Goal: Transaction & Acquisition: Book appointment/travel/reservation

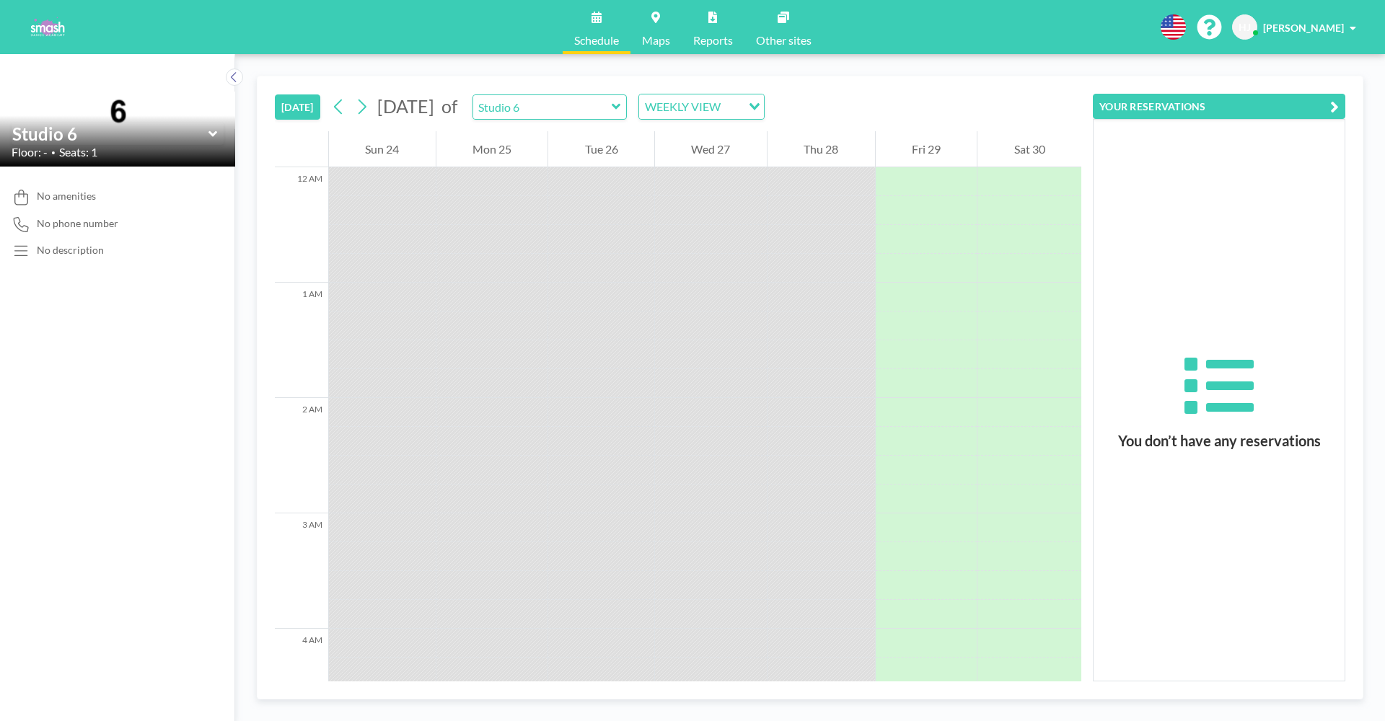
scroll to position [866, 0]
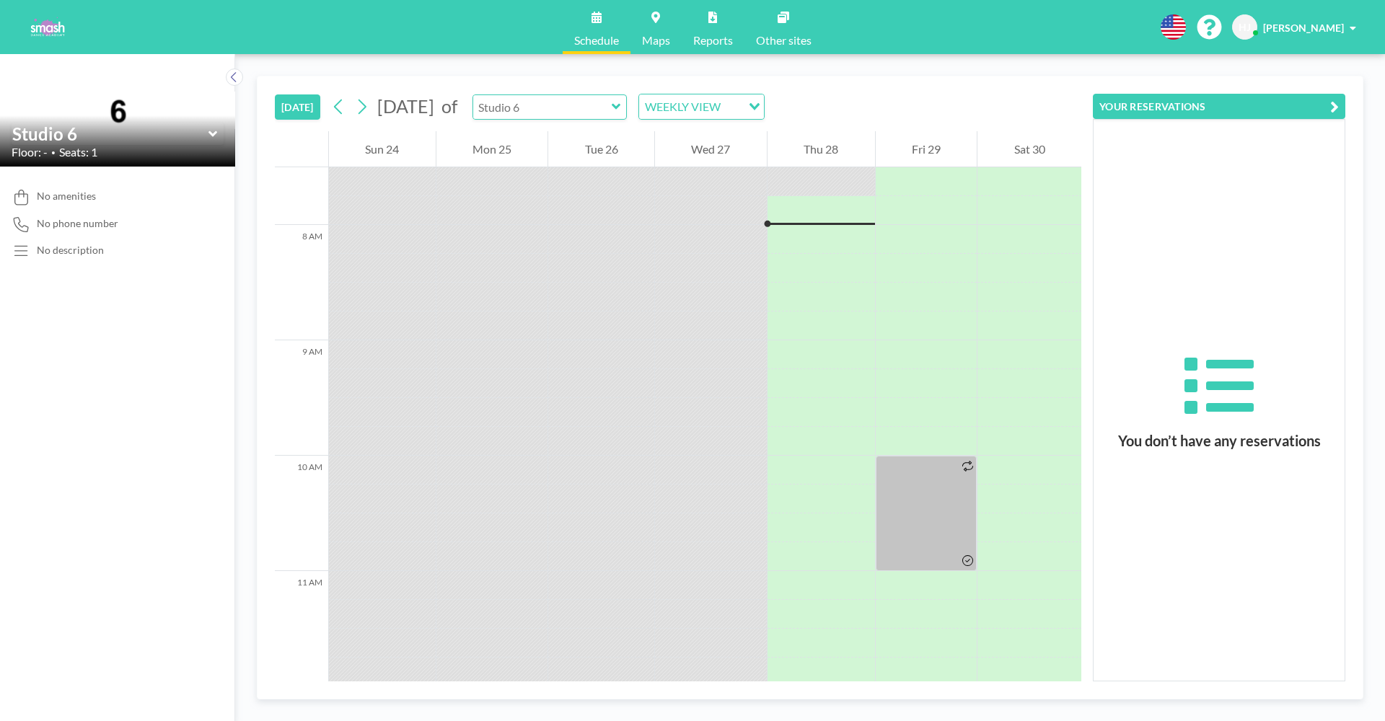
click at [567, 107] on input "text" at bounding box center [542, 107] width 139 height 24
type input "Studio 6"
click at [366, 108] on icon at bounding box center [363, 107] width 8 height 15
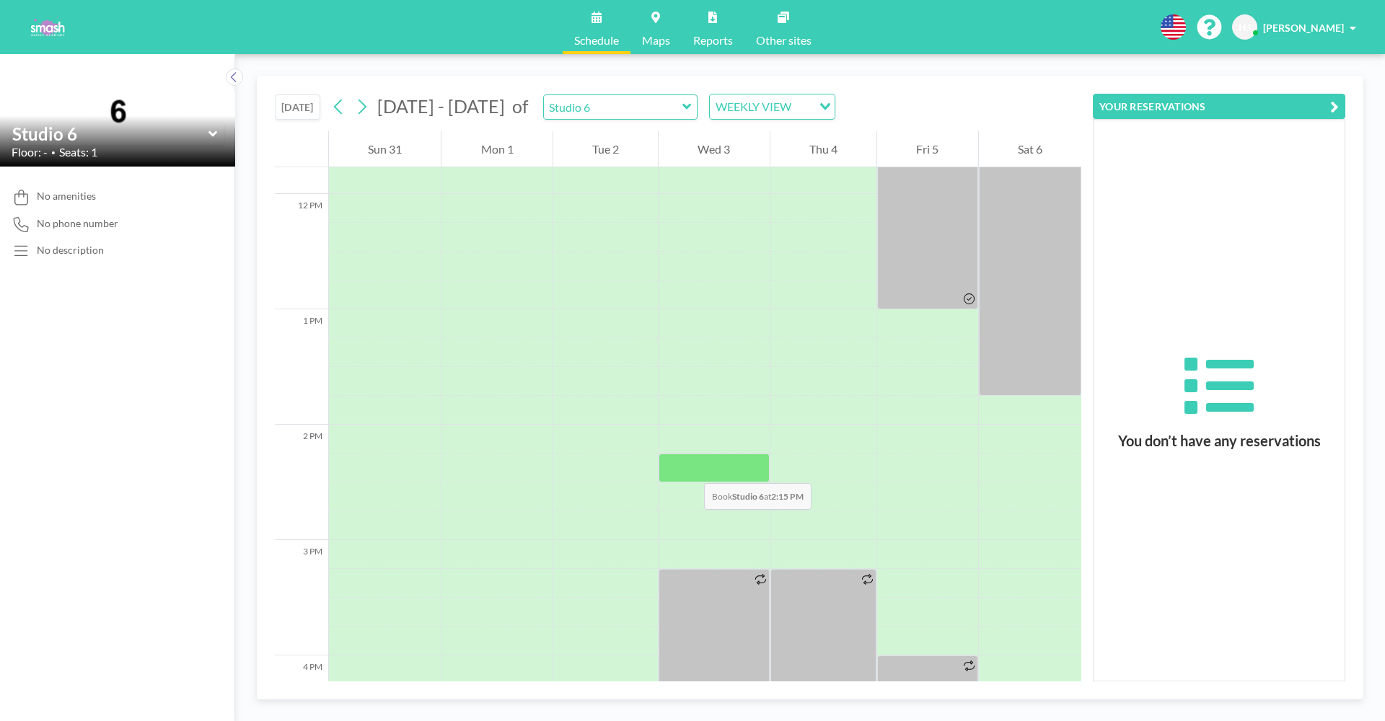
scroll to position [1368, 0]
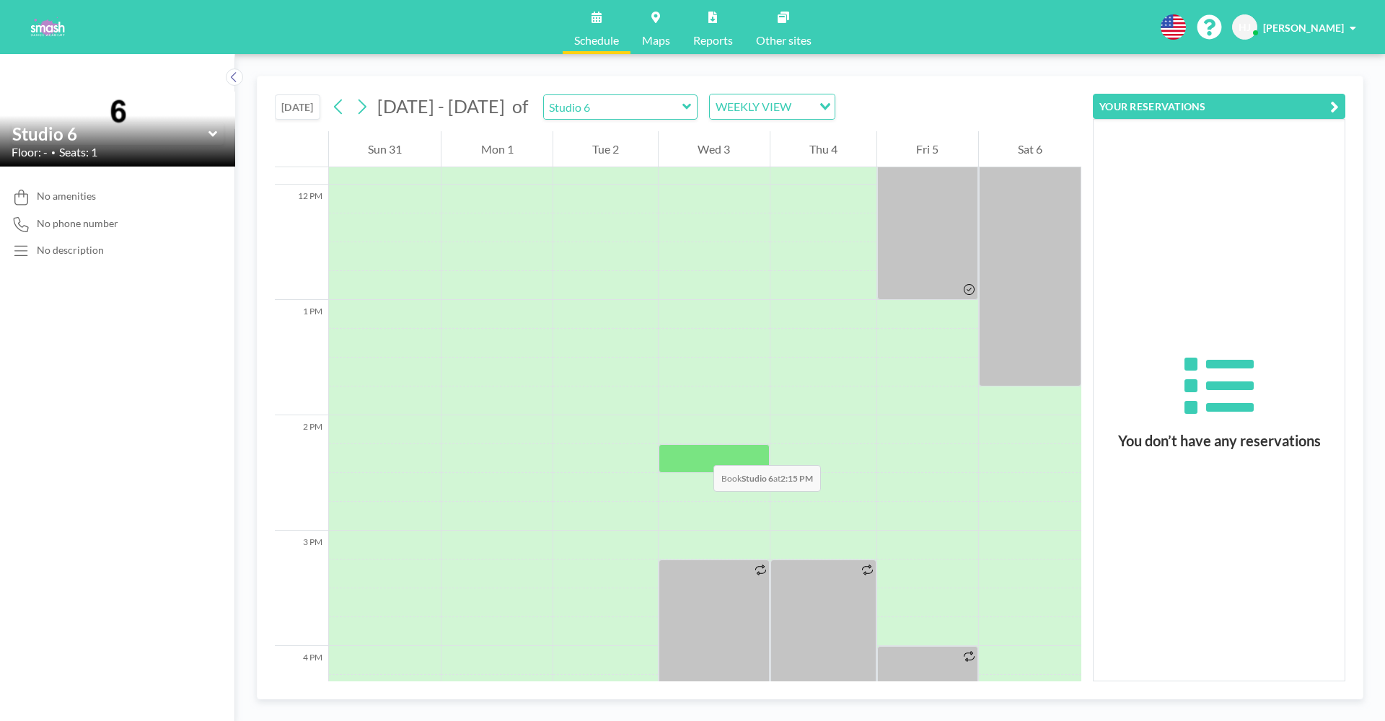
click at [700, 452] on div at bounding box center [714, 458] width 110 height 29
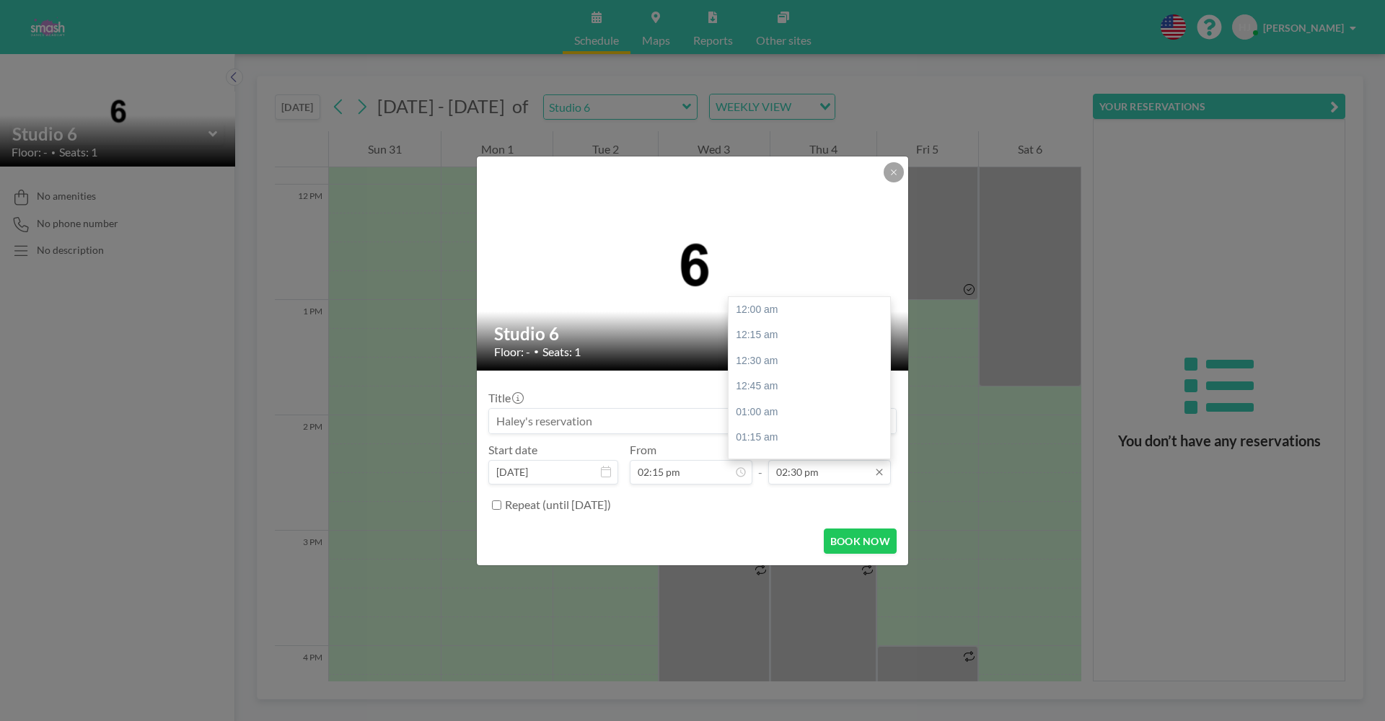
scroll to position [1465, 0]
click at [817, 473] on input "02:30 pm" at bounding box center [829, 472] width 123 height 25
click at [795, 399] on div "03:15 pm" at bounding box center [810, 412] width 162 height 26
type input "03:15 pm"
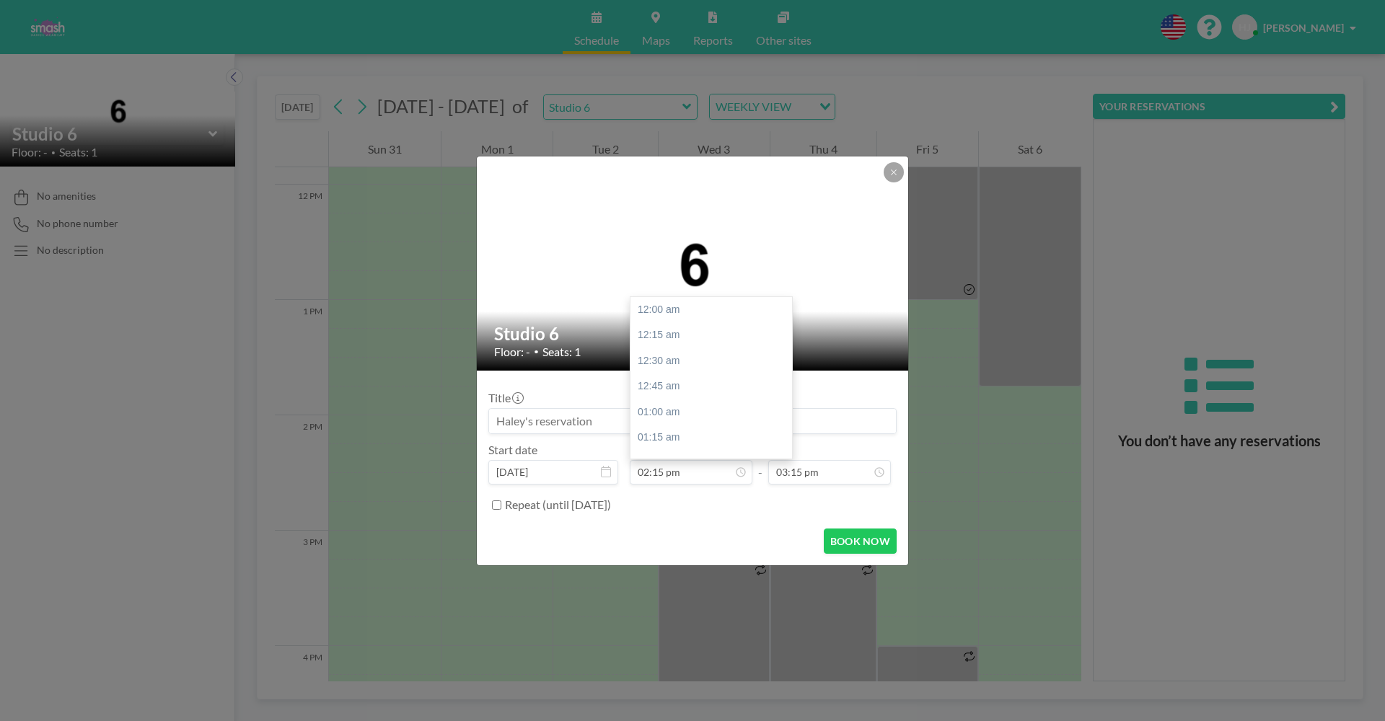
scroll to position [1439, 0]
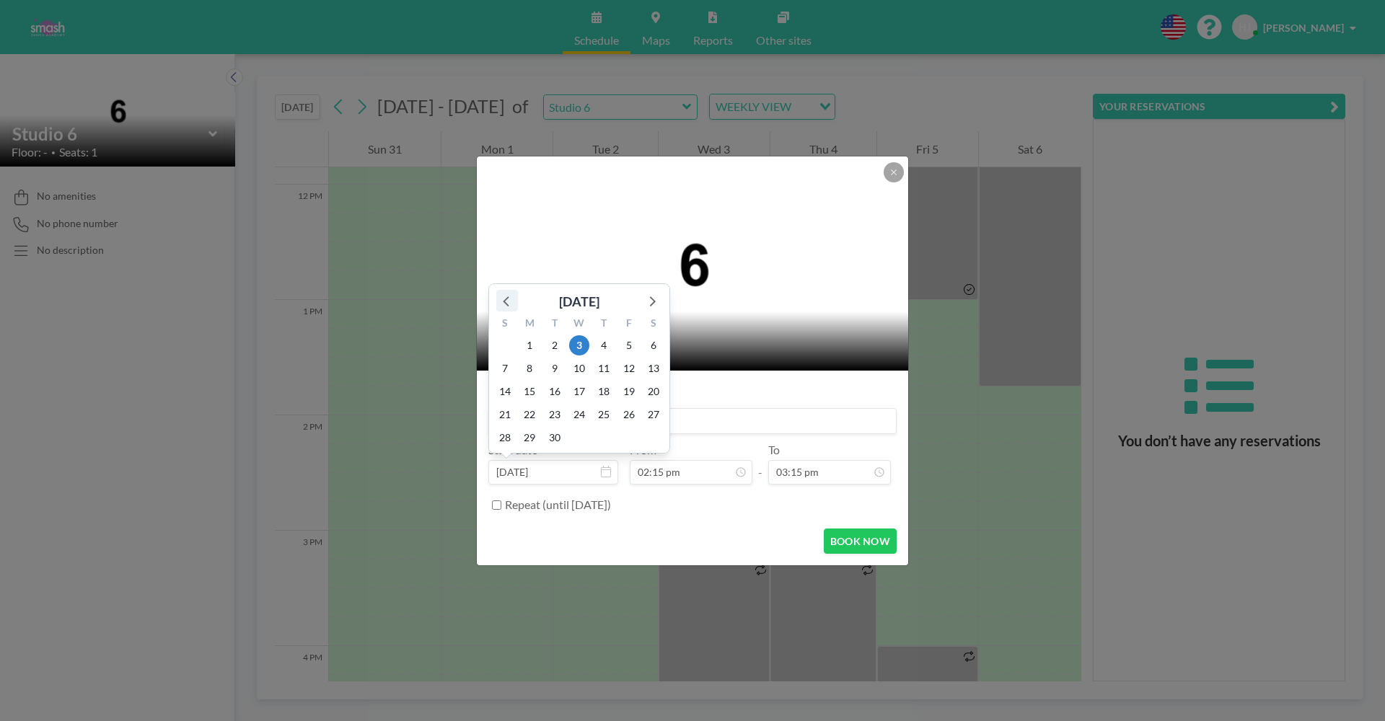
click at [510, 302] on icon at bounding box center [507, 300] width 19 height 19
click at [651, 281] on icon at bounding box center [653, 278] width 6 height 10
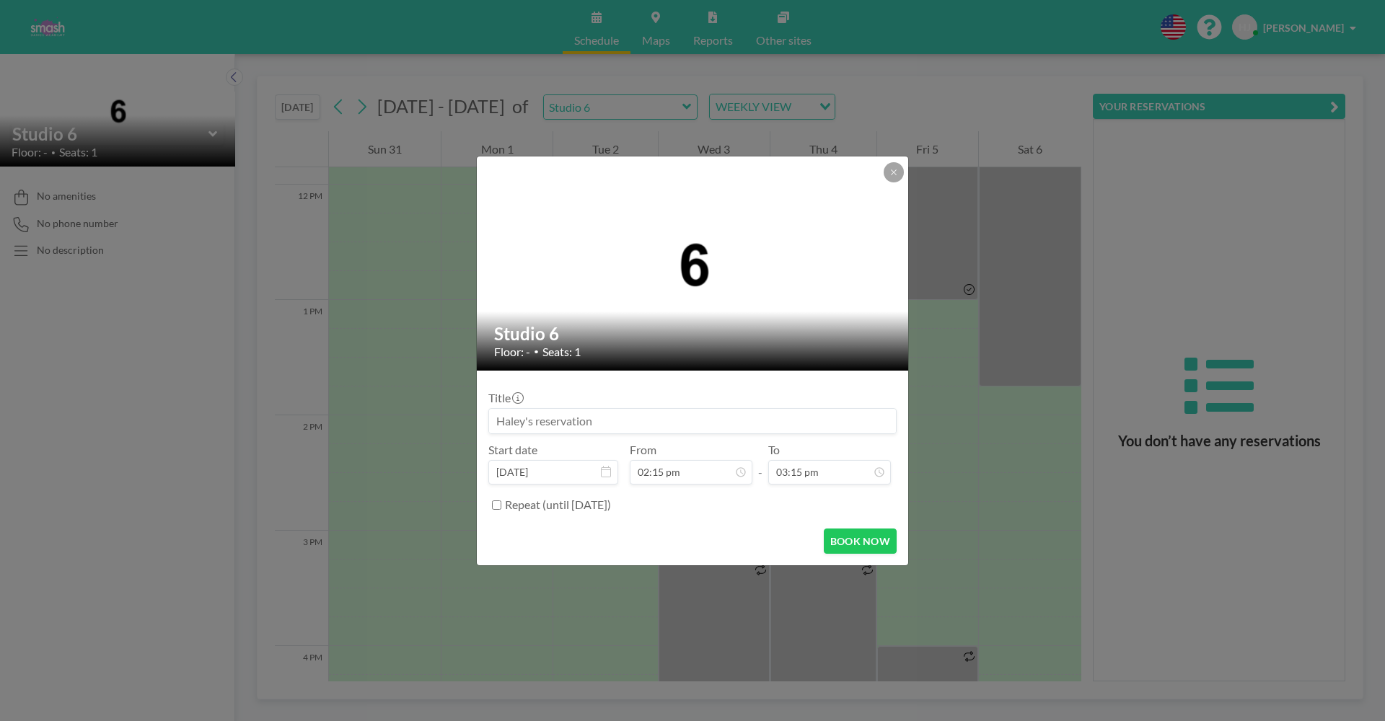
click at [496, 507] on input "Repeat (until [DATE])" at bounding box center [496, 505] width 9 height 9
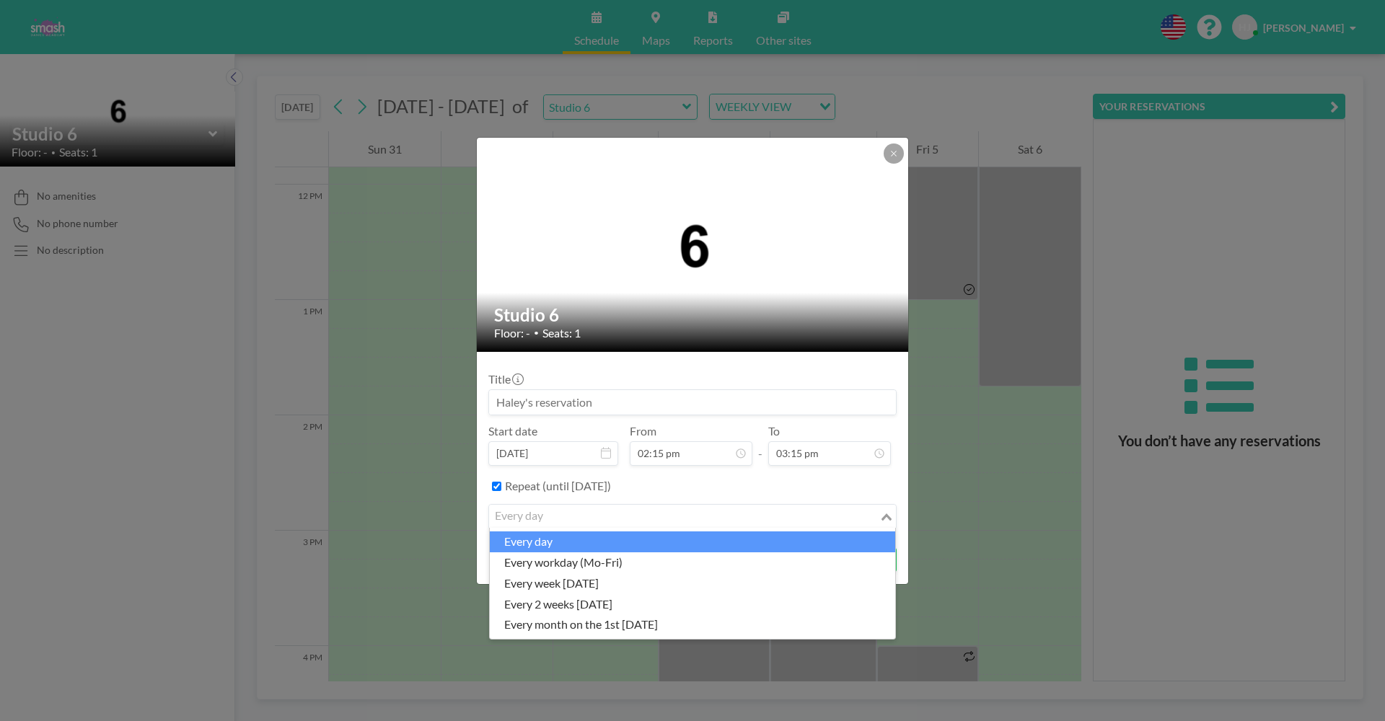
click at [522, 522] on div "every day" at bounding box center [684, 516] width 390 height 22
click at [576, 506] on div "every day" at bounding box center [684, 516] width 390 height 22
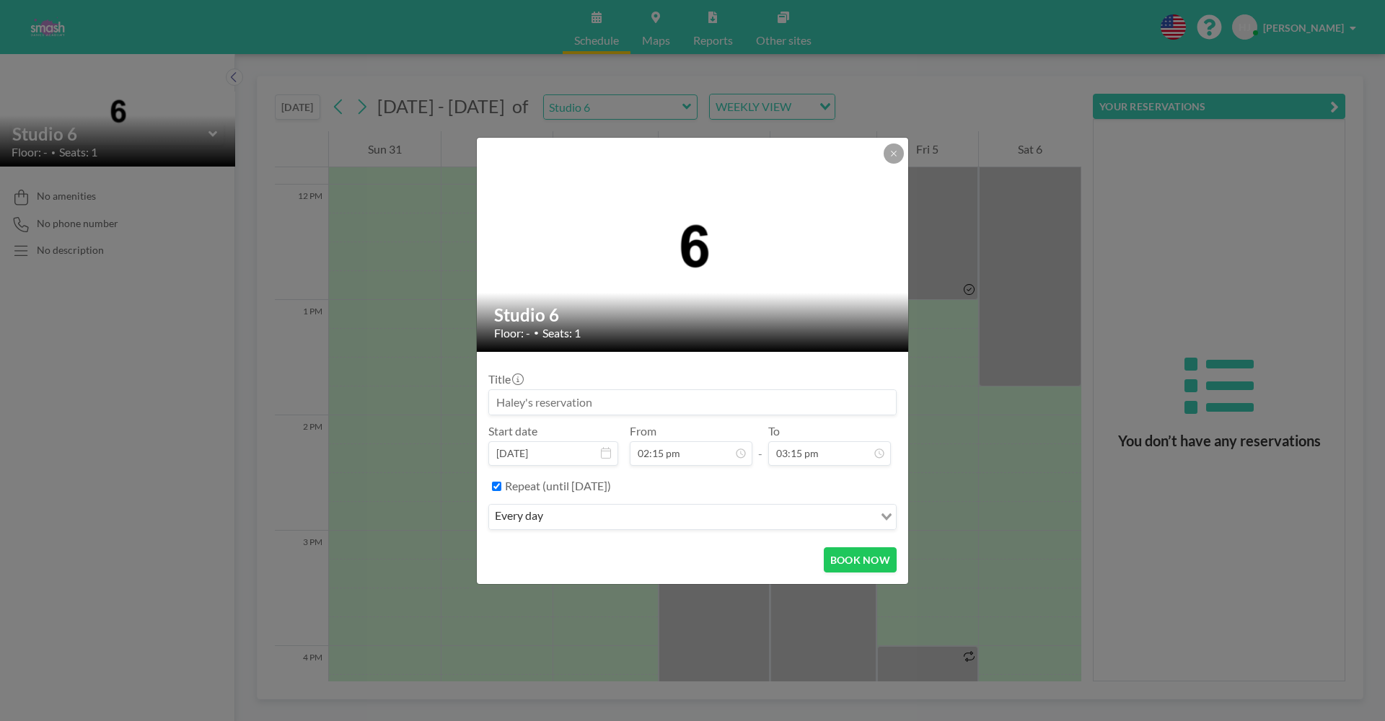
click at [500, 486] on input "Repeat (until [DATE])" at bounding box center [496, 486] width 9 height 9
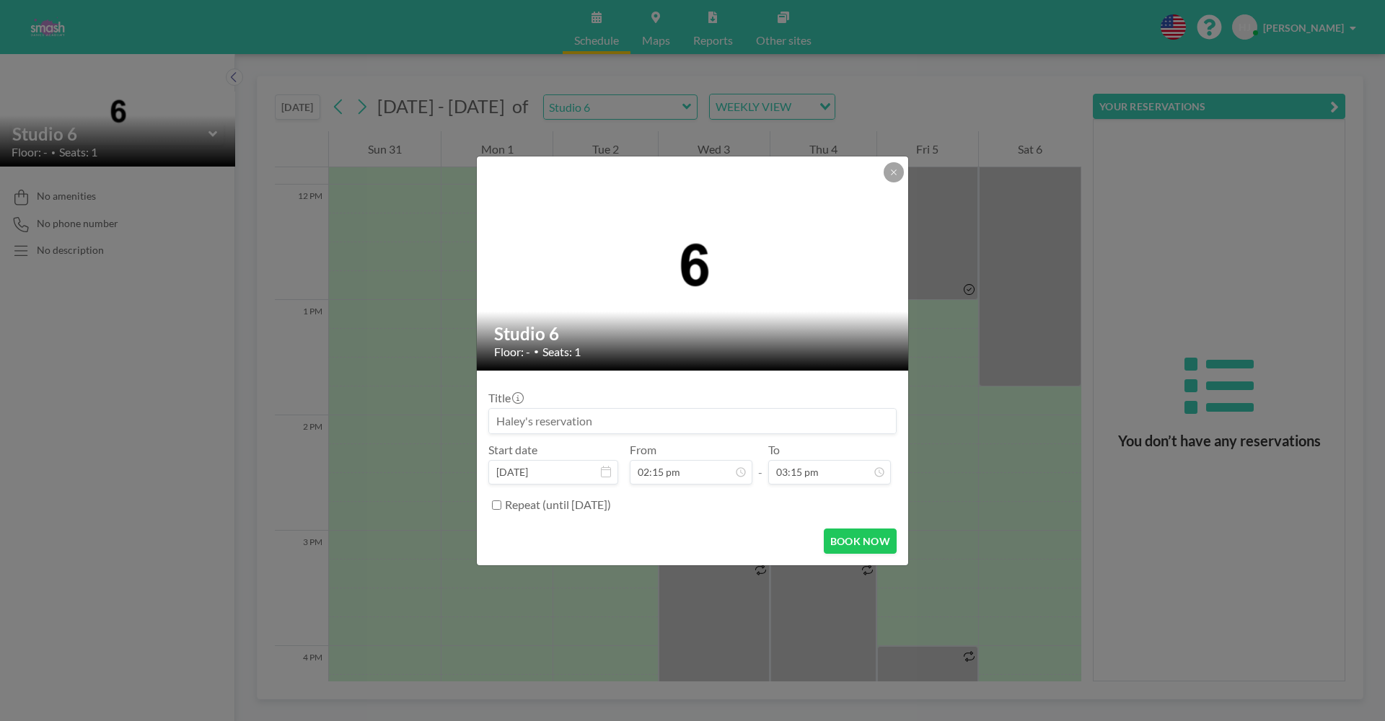
click at [500, 504] on input "Repeat (until [DATE])" at bounding box center [496, 505] width 9 height 9
checkbox input "true"
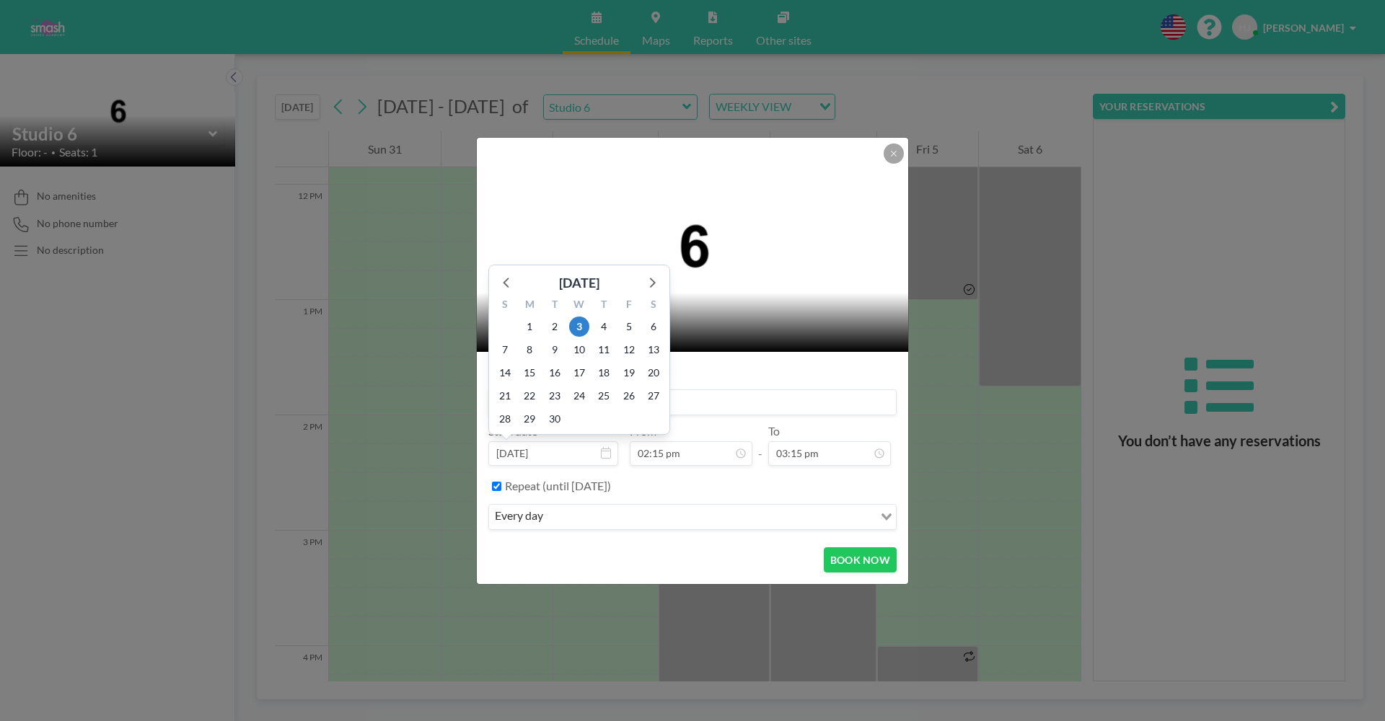
scroll to position [1540, 0]
click at [743, 403] on input at bounding box center [692, 402] width 407 height 25
click at [739, 357] on form "Title Start date [DATE] [DATE] S M T W T F S 31 1 2 3 4 5 6 7 8 9 10 11 12 13 1…" at bounding box center [692, 468] width 431 height 232
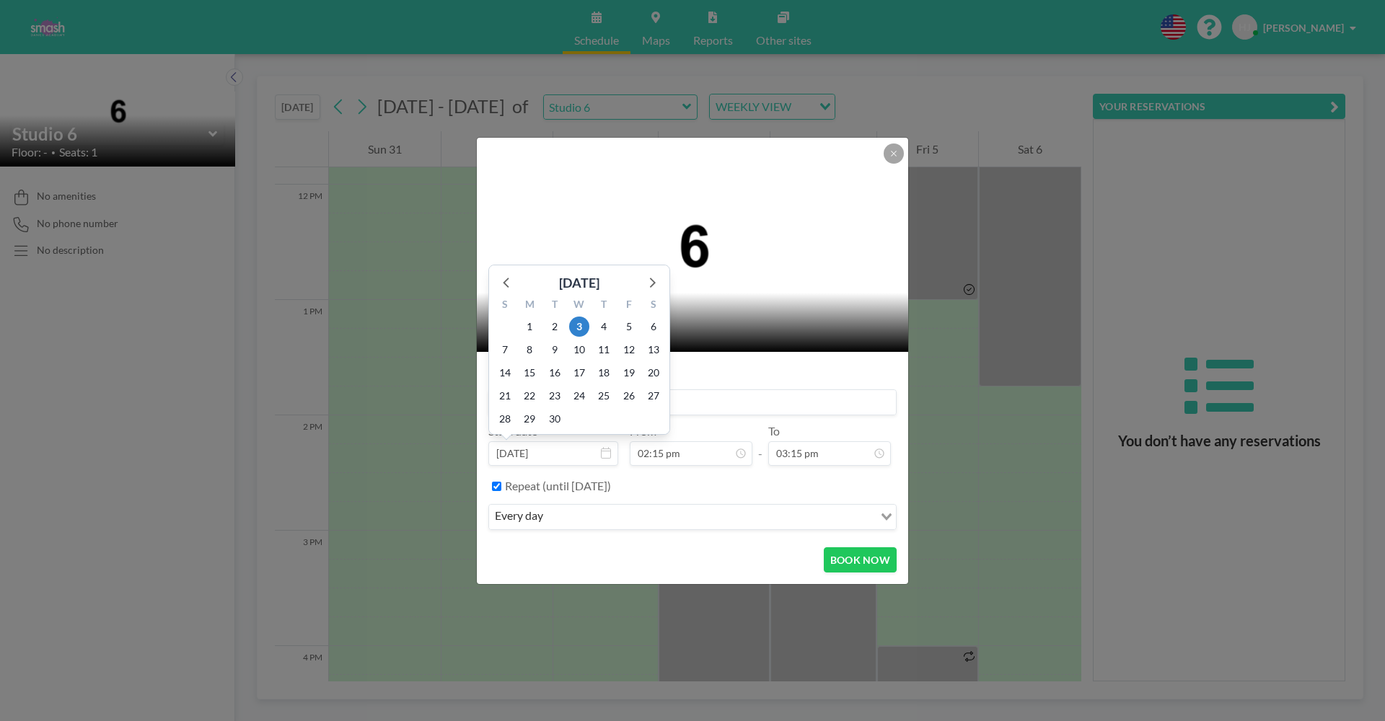
click at [548, 529] on div "every day Loading..." at bounding box center [692, 517] width 408 height 26
click at [566, 511] on input "Search for option" at bounding box center [684, 517] width 387 height 19
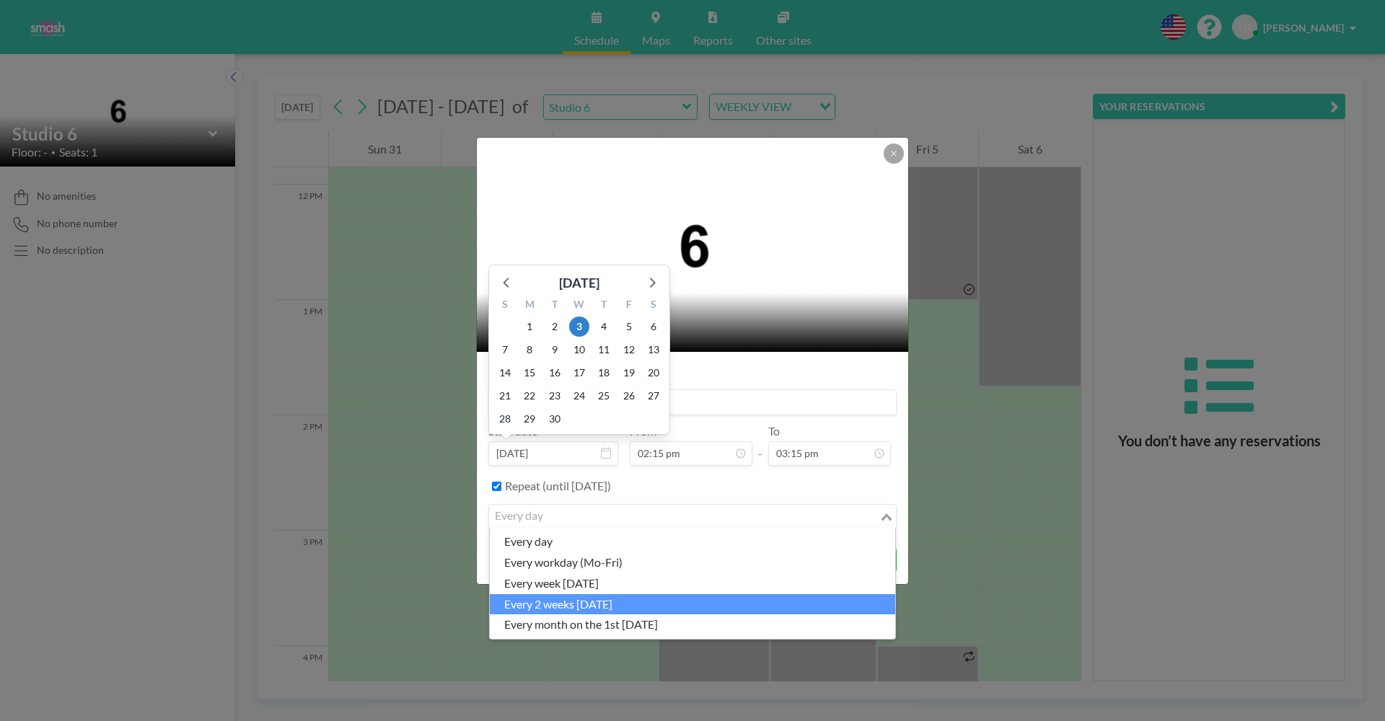
click at [596, 600] on li "every 2 weeks [DATE]" at bounding box center [692, 604] width 405 height 21
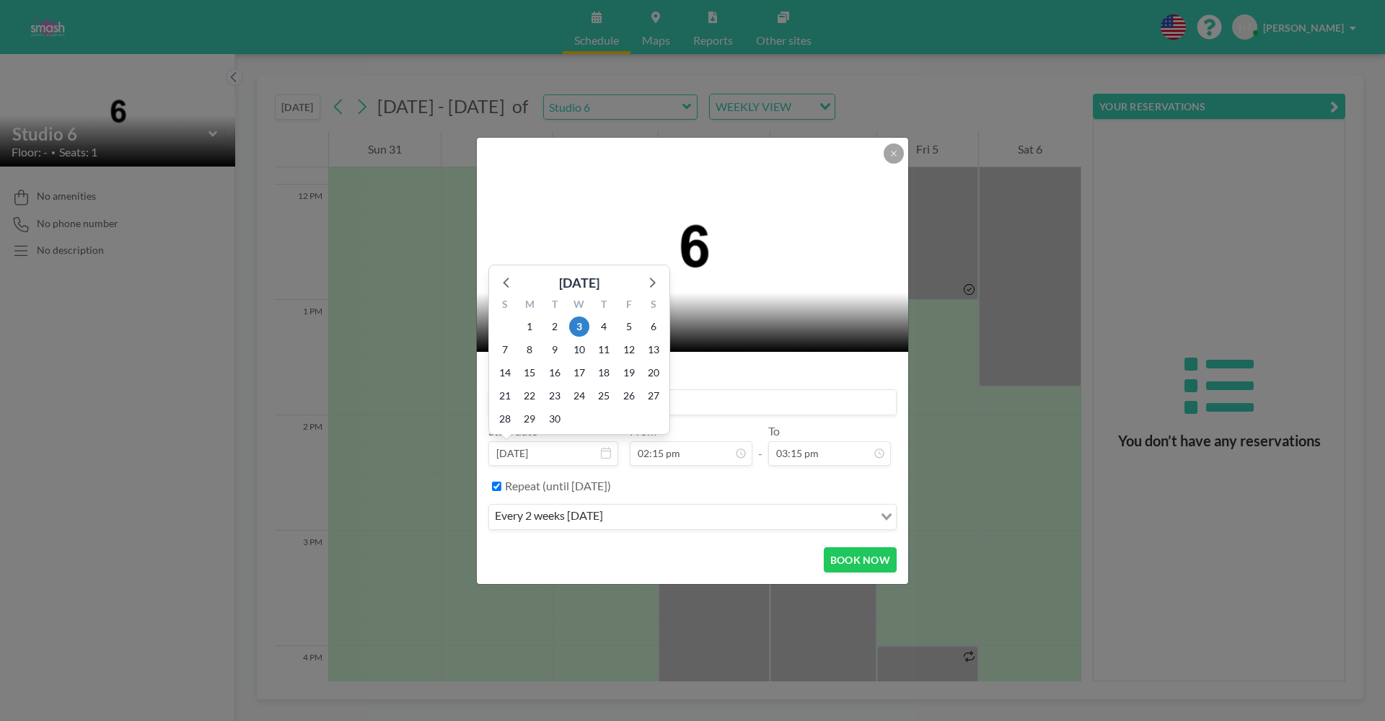
click at [568, 524] on div "every 2 weeks [DATE]" at bounding box center [681, 516] width 385 height 22
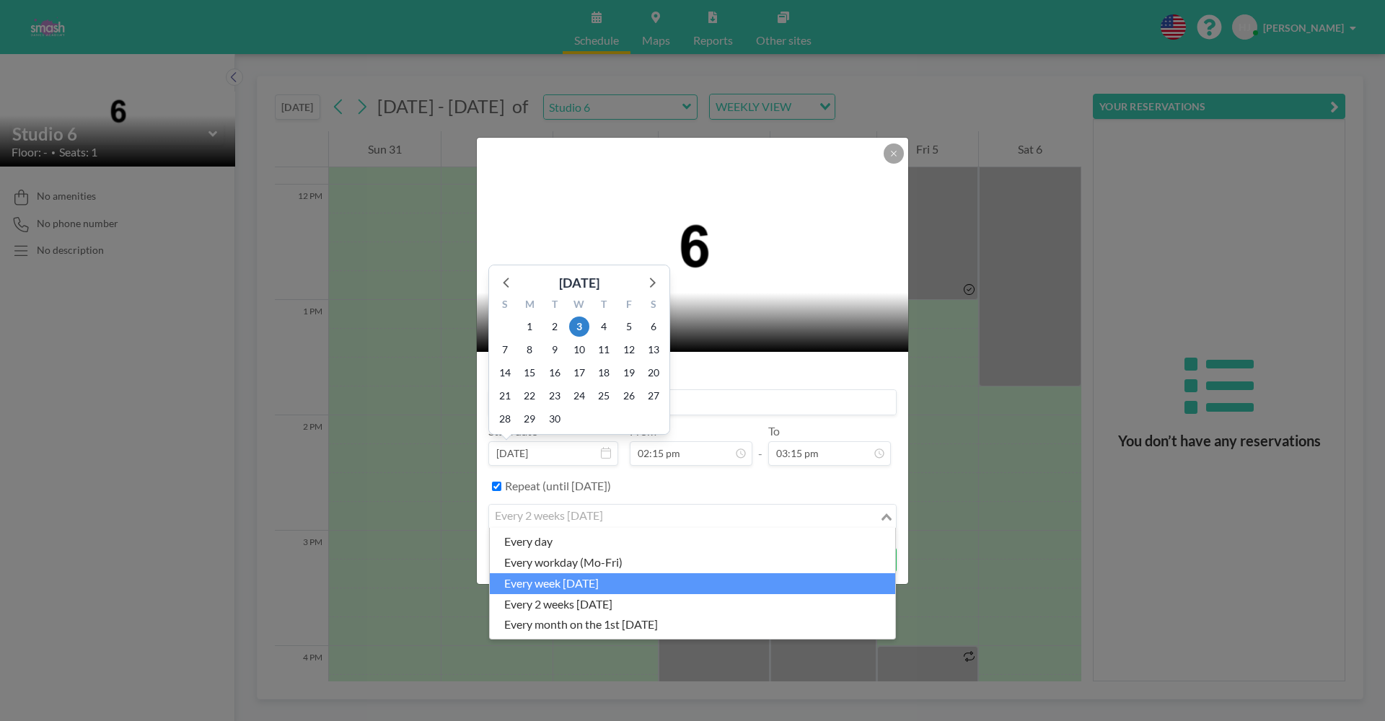
click at [603, 581] on li "every week [DATE]" at bounding box center [692, 584] width 405 height 21
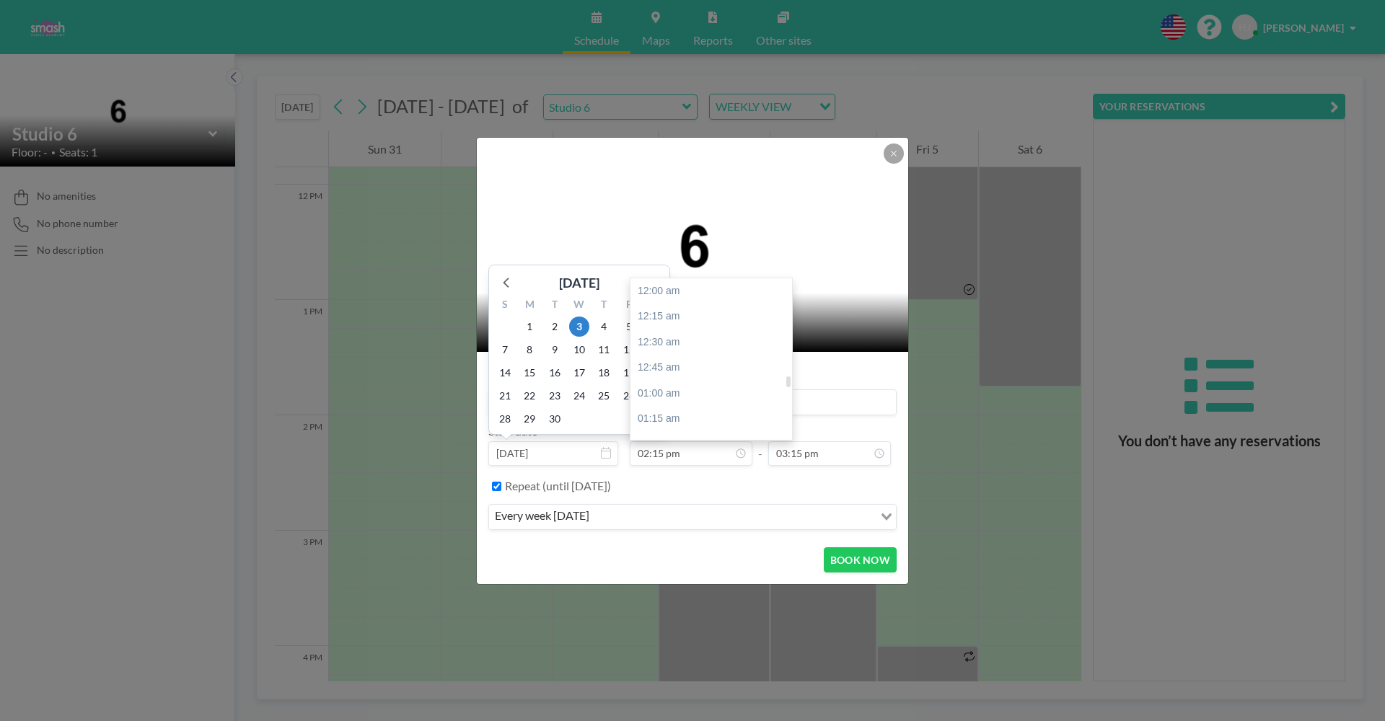
scroll to position [1439, 0]
click at [823, 370] on div "Title Start date [DATE] [DATE] S M T W T F S 31 1 2 3 4 5 6 7 8 9 10 11 12 13 1…" at bounding box center [692, 450] width 408 height 172
click at [758, 398] on input at bounding box center [692, 402] width 407 height 25
click at [583, 322] on span "3" at bounding box center [579, 327] width 20 height 20
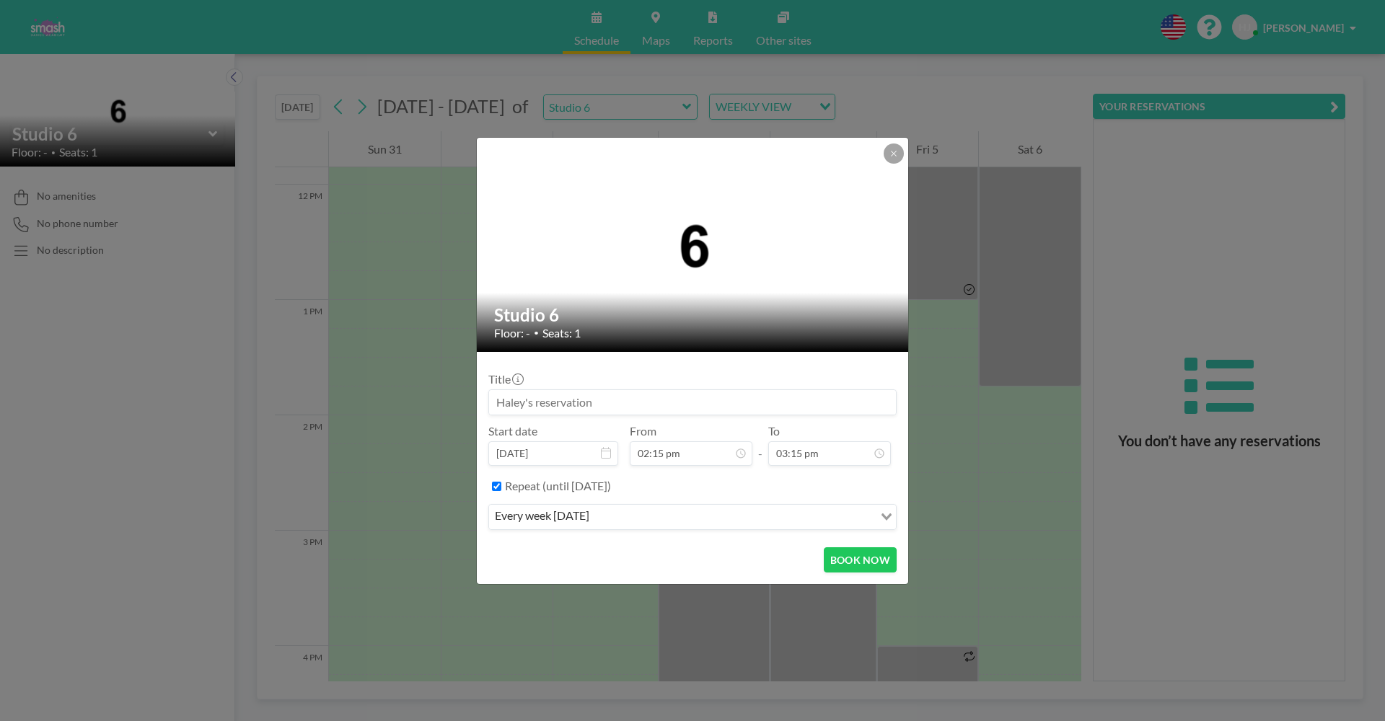
click at [557, 413] on input at bounding box center [692, 402] width 407 height 25
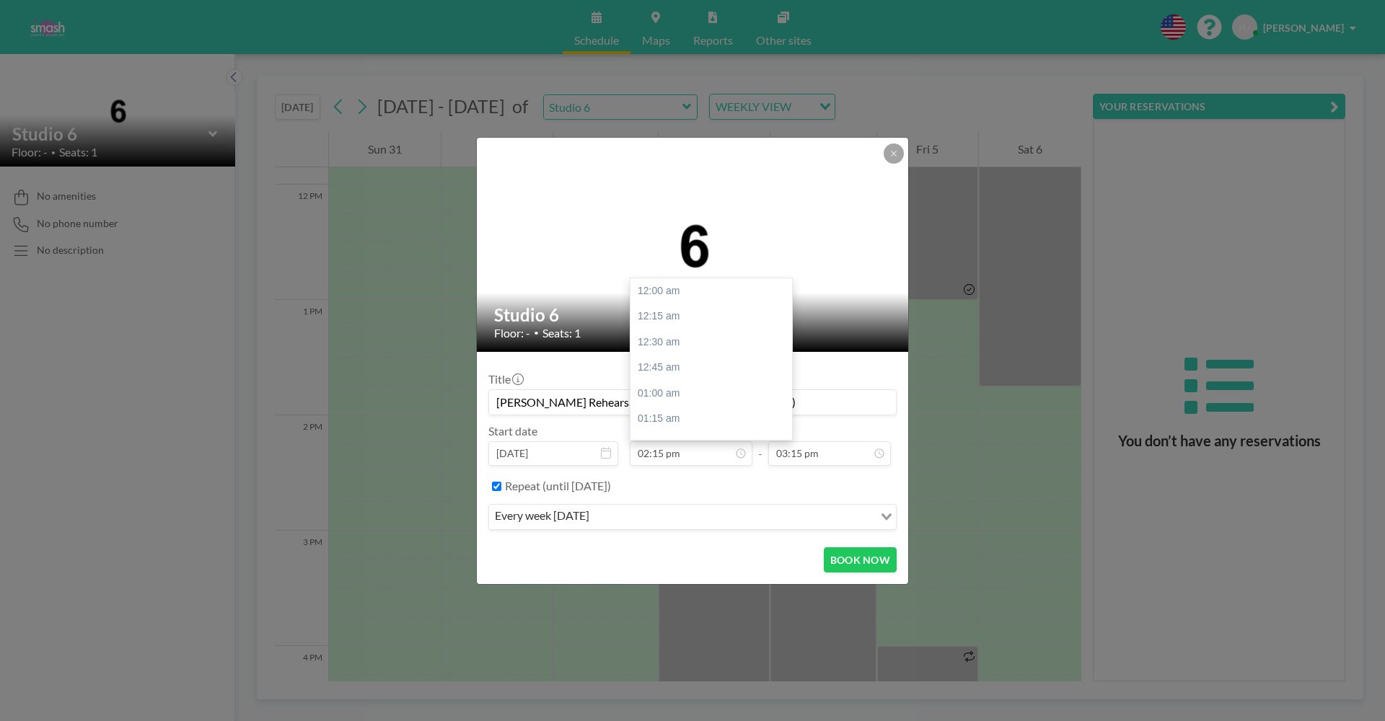
scroll to position [1439, 0]
click at [530, 408] on input "[PERSON_NAME] Rehearsal ([PERSON_NAME] Sugar Plum)" at bounding box center [692, 402] width 407 height 25
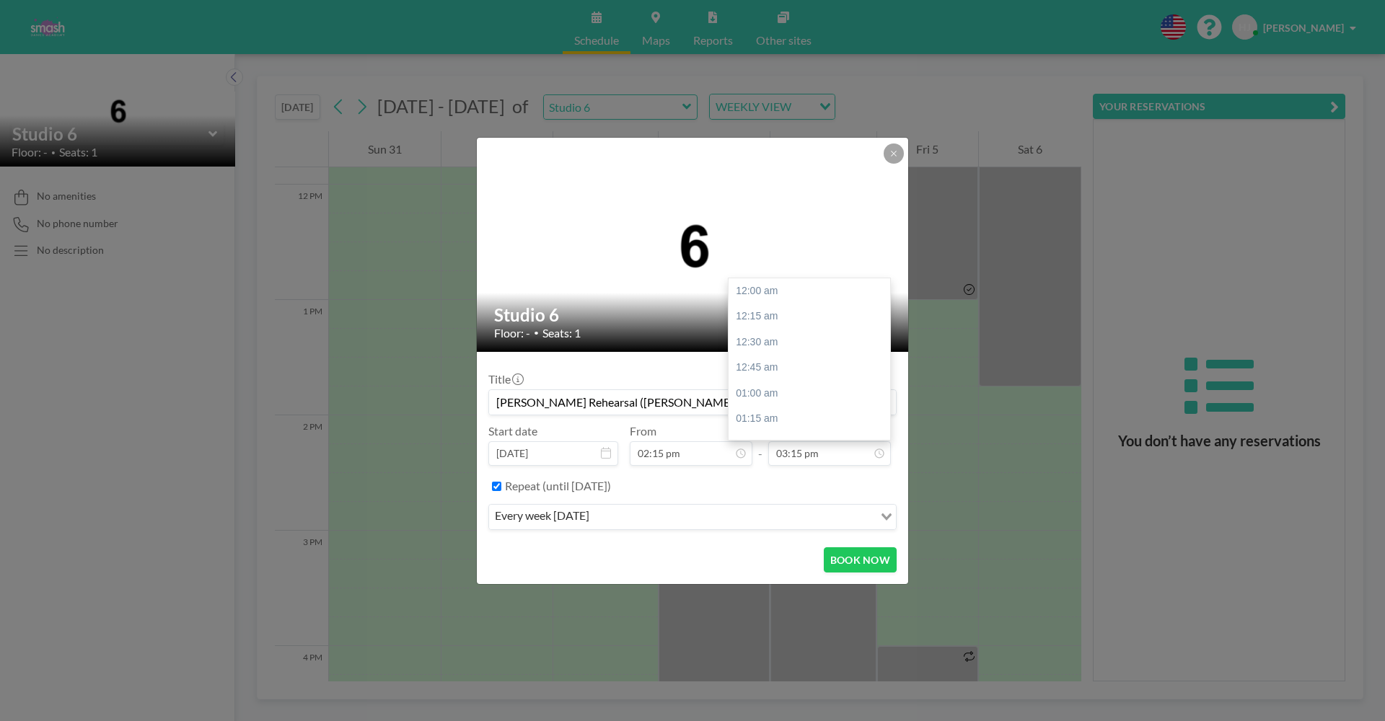
scroll to position [1540, 0]
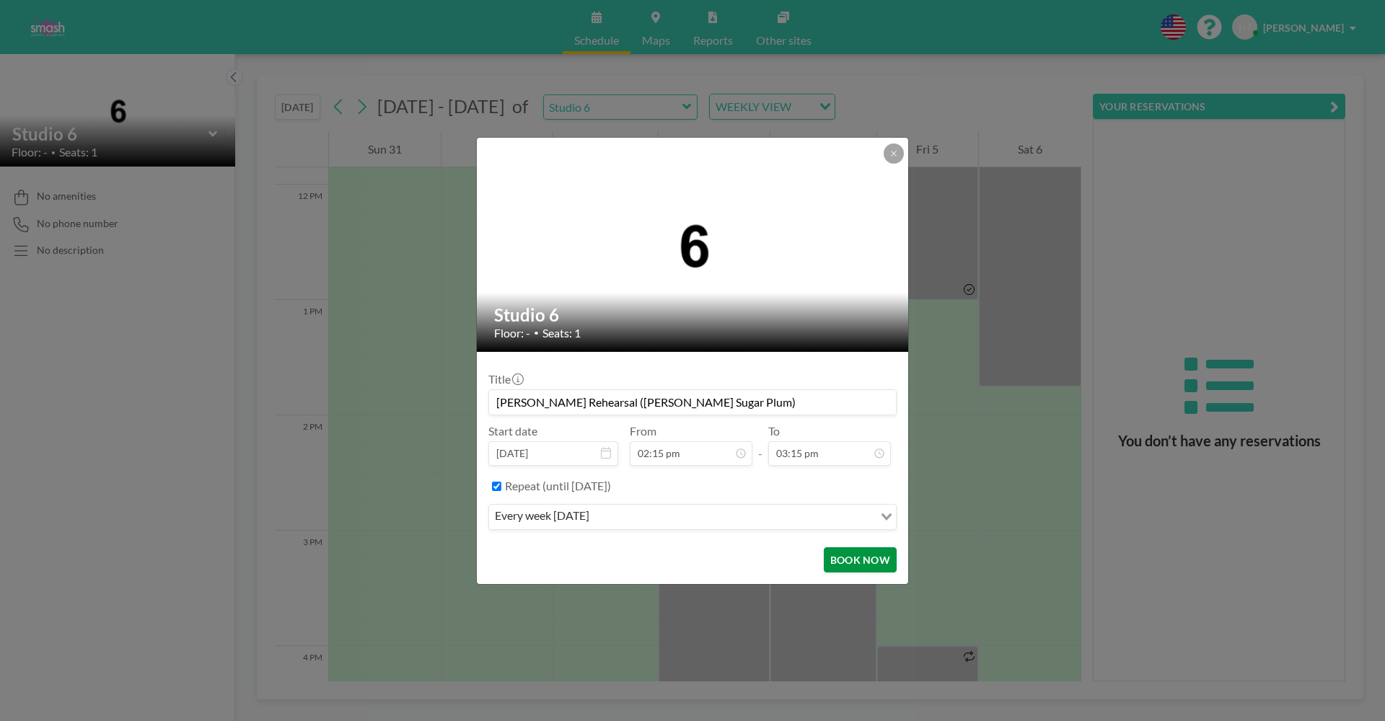
type input "[PERSON_NAME] Rehearsal ([PERSON_NAME] Sugar Plum)"
click at [859, 556] on button "BOOK NOW" at bounding box center [860, 560] width 73 height 25
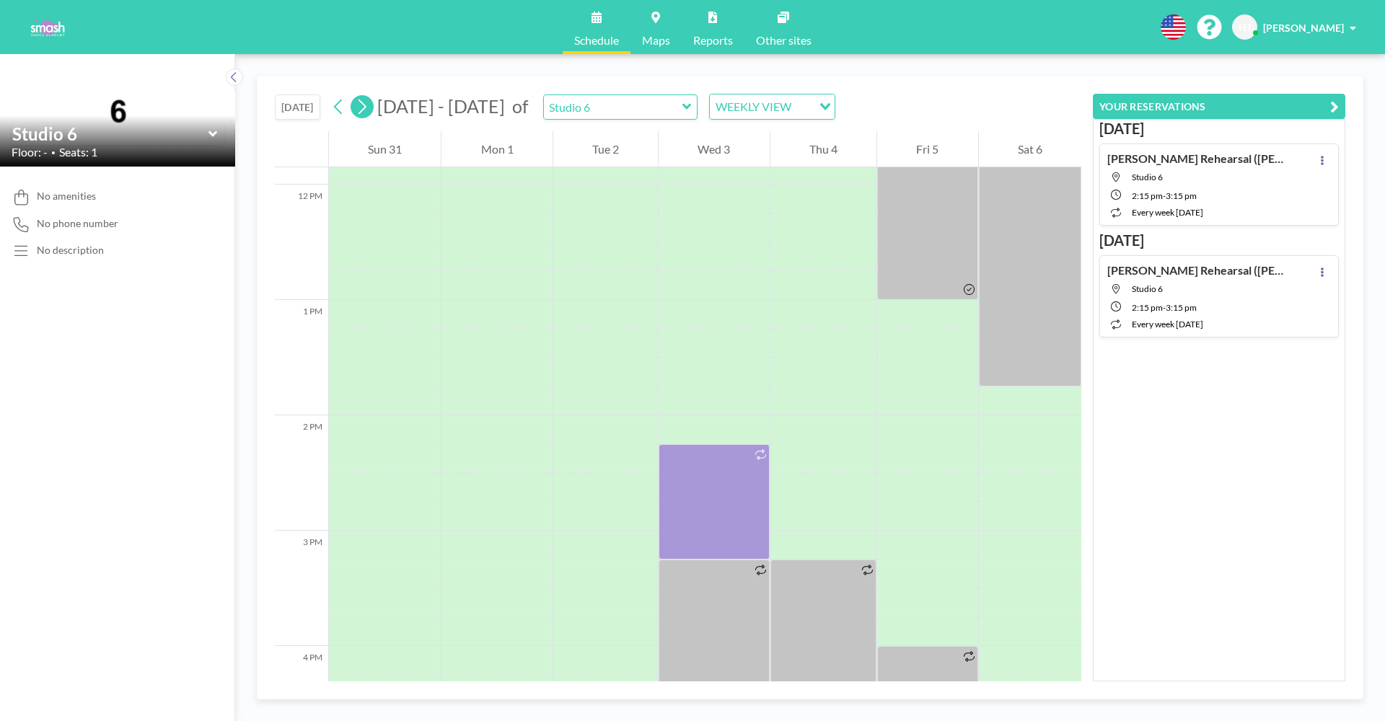
click at [367, 107] on icon at bounding box center [362, 107] width 14 height 22
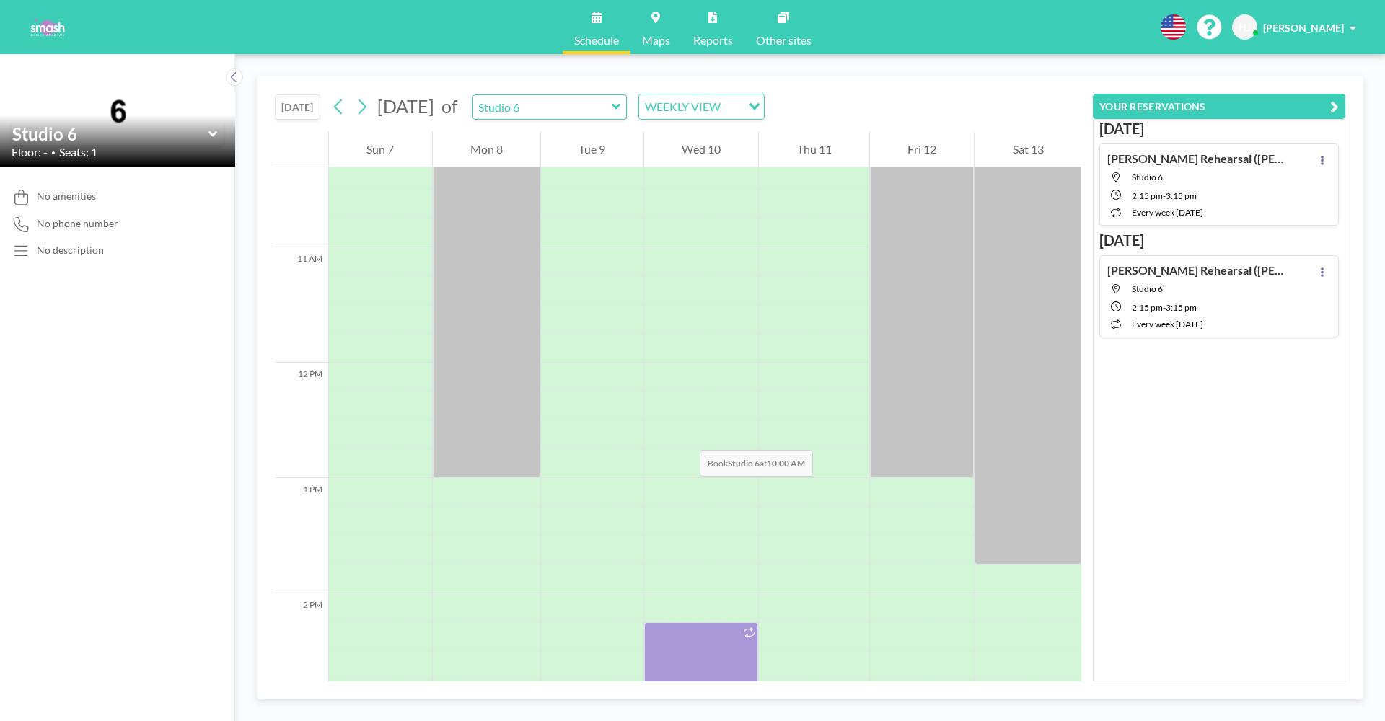
scroll to position [1417, 0]
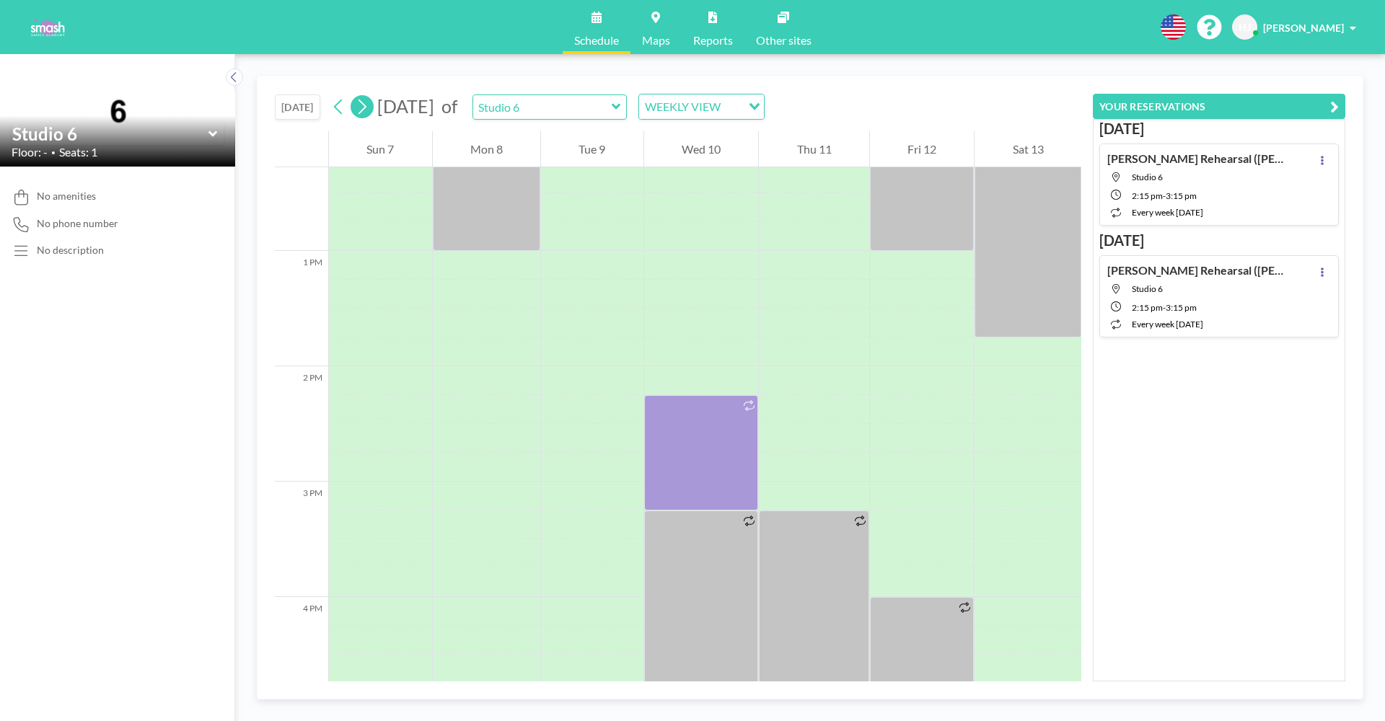
click at [366, 107] on icon at bounding box center [363, 107] width 8 height 15
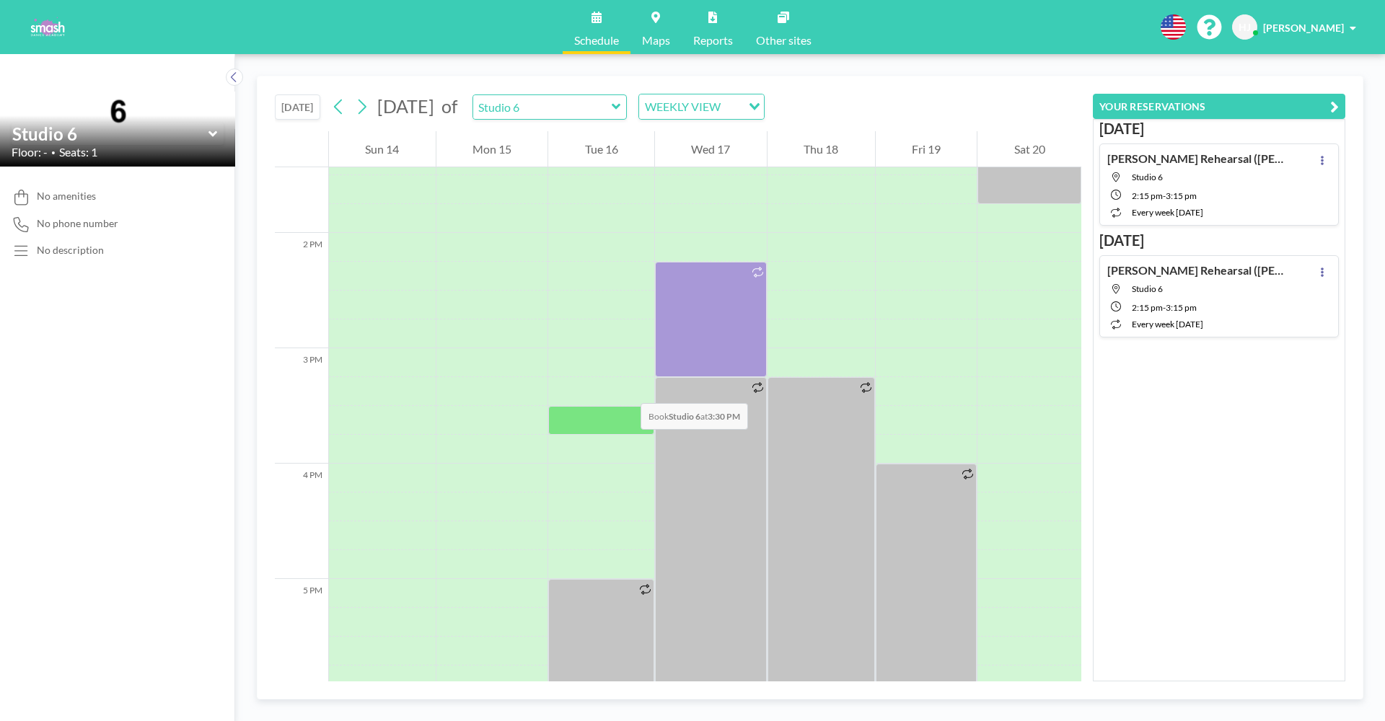
scroll to position [1537, 0]
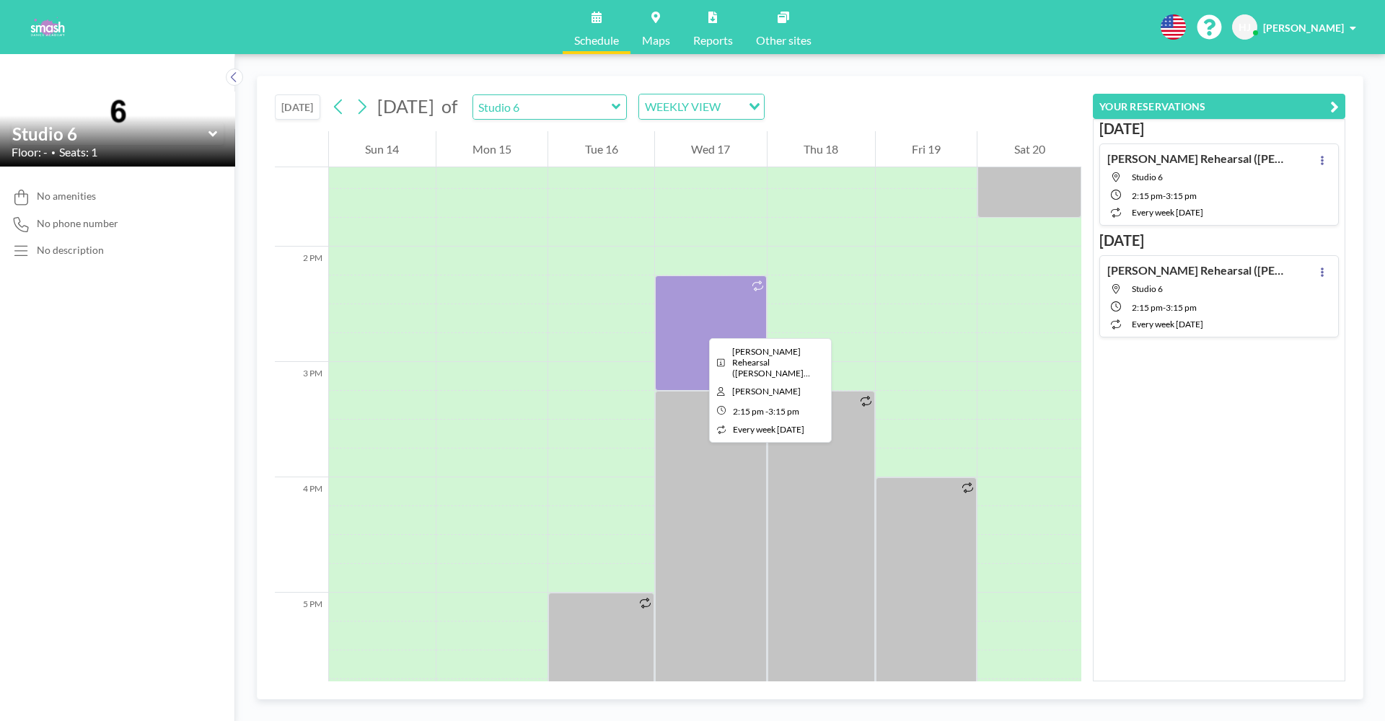
click at [698, 325] on div at bounding box center [711, 333] width 112 height 115
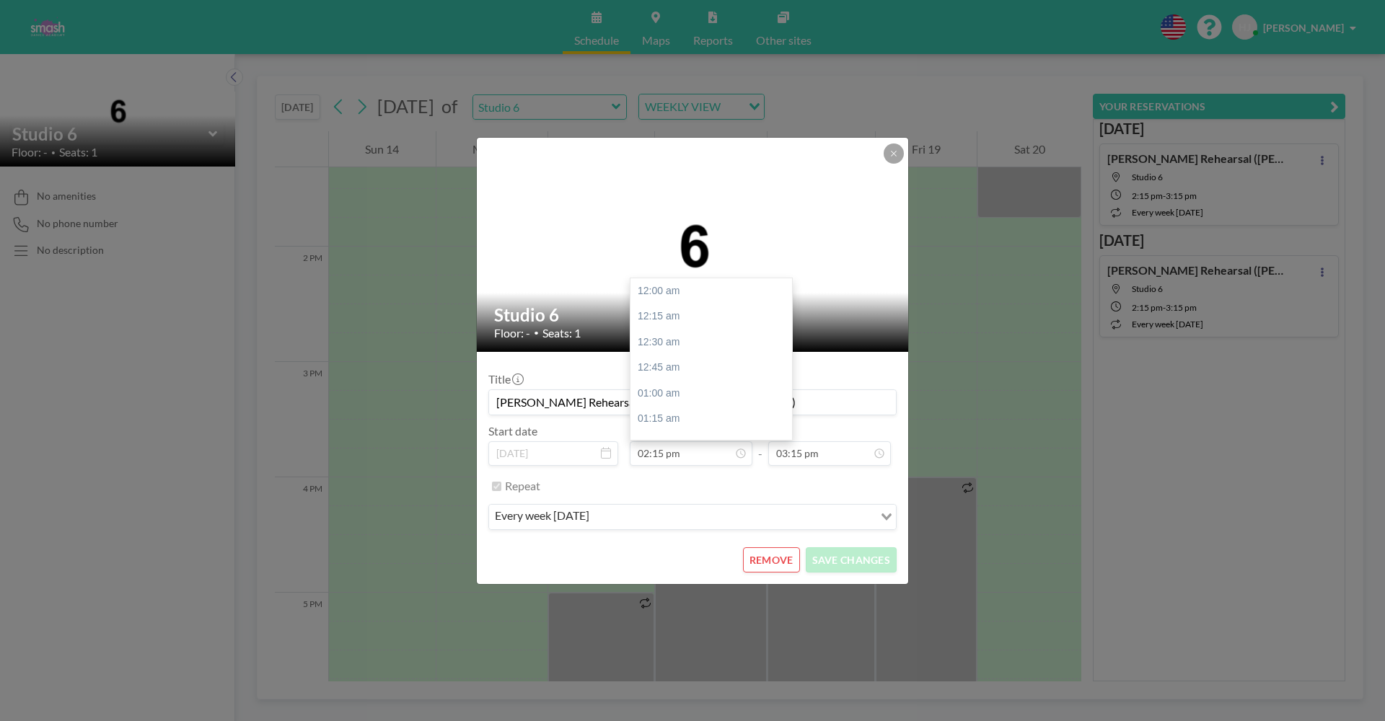
scroll to position [1439, 0]
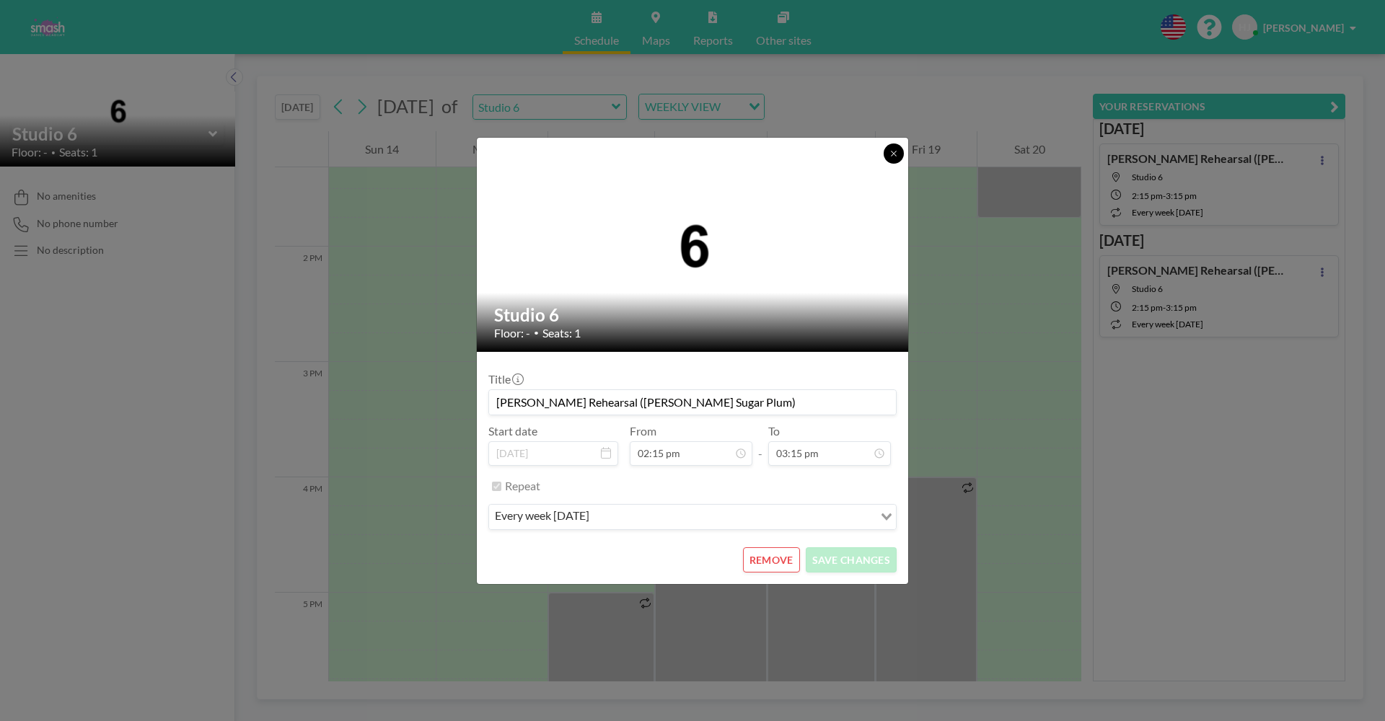
click at [898, 158] on button at bounding box center [894, 154] width 20 height 20
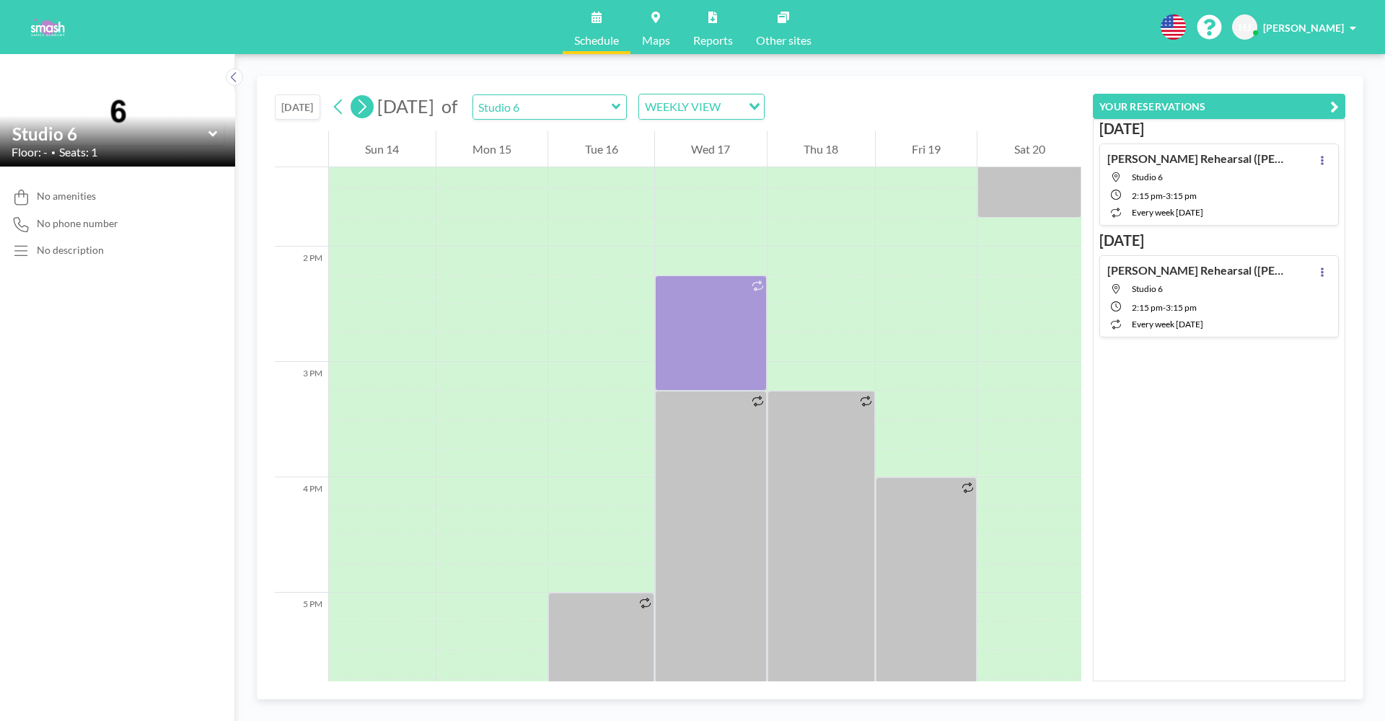
click at [366, 108] on icon at bounding box center [363, 107] width 8 height 15
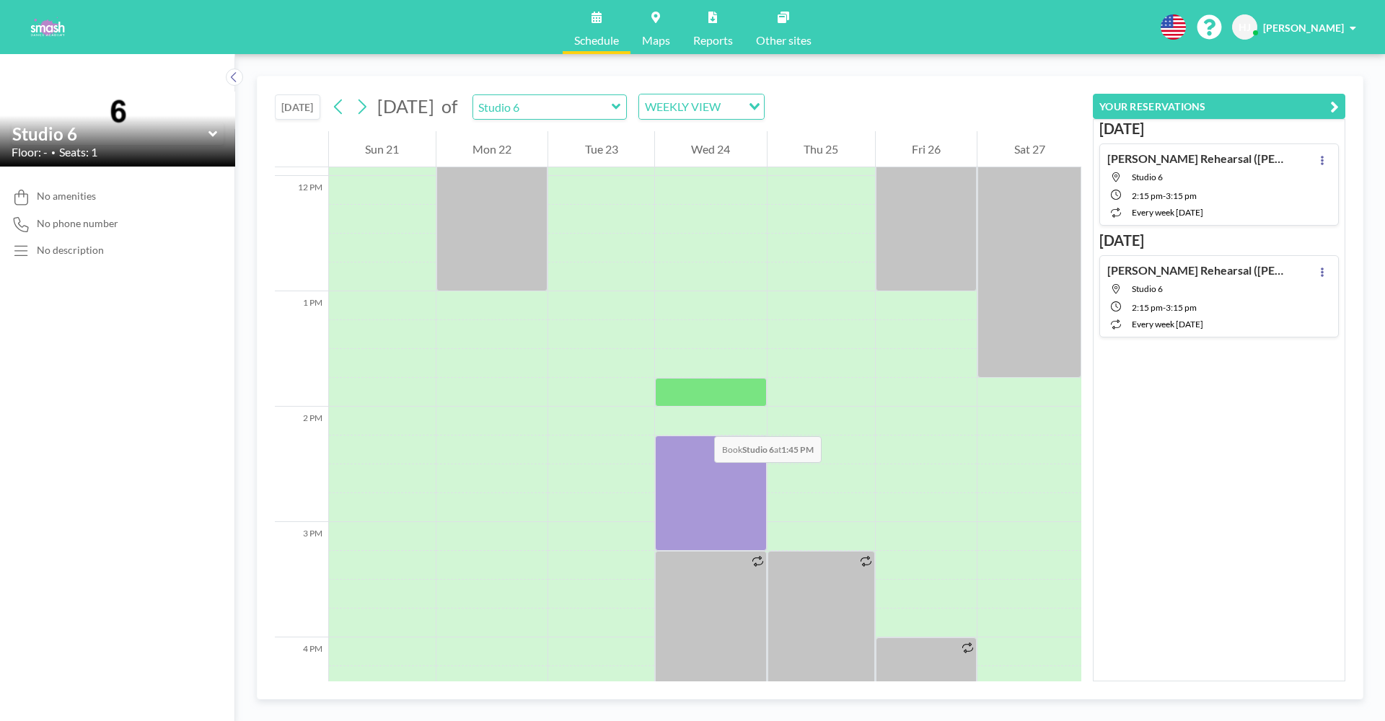
scroll to position [1473, 0]
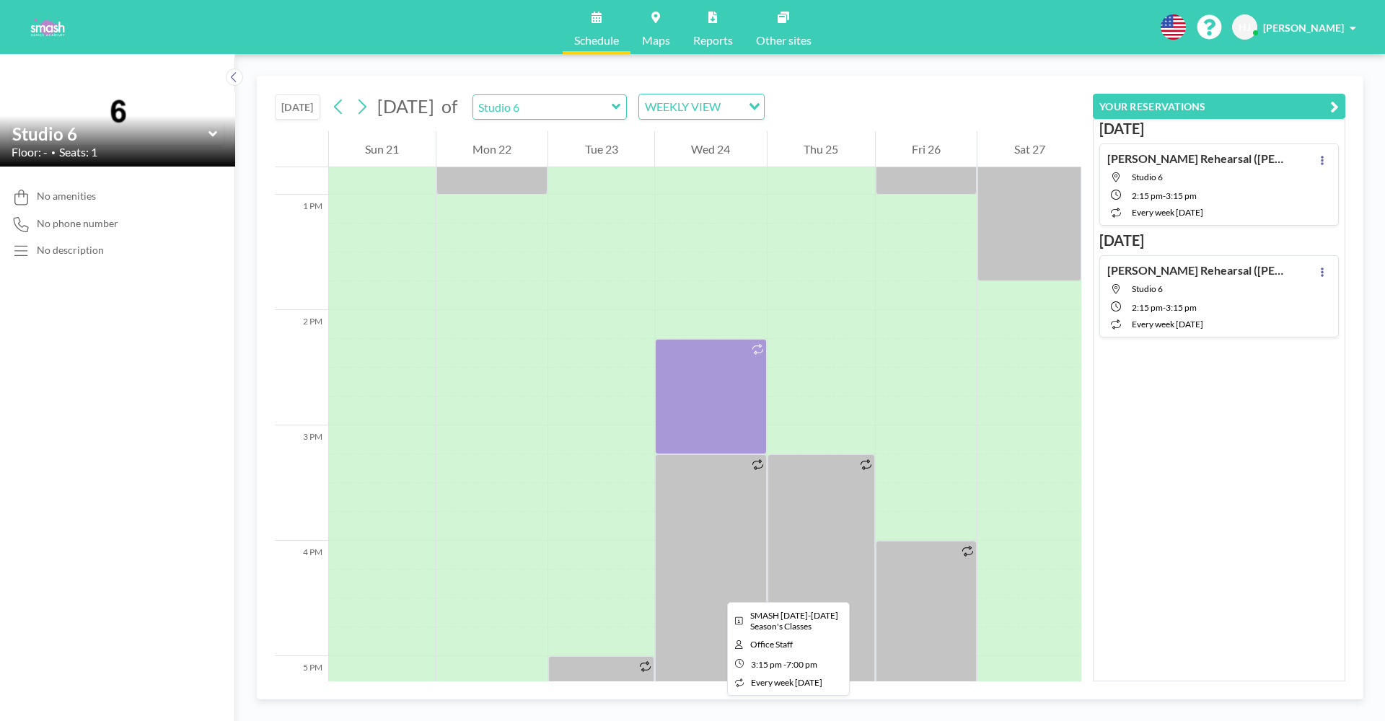
click at [716, 589] on div at bounding box center [711, 671] width 112 height 433
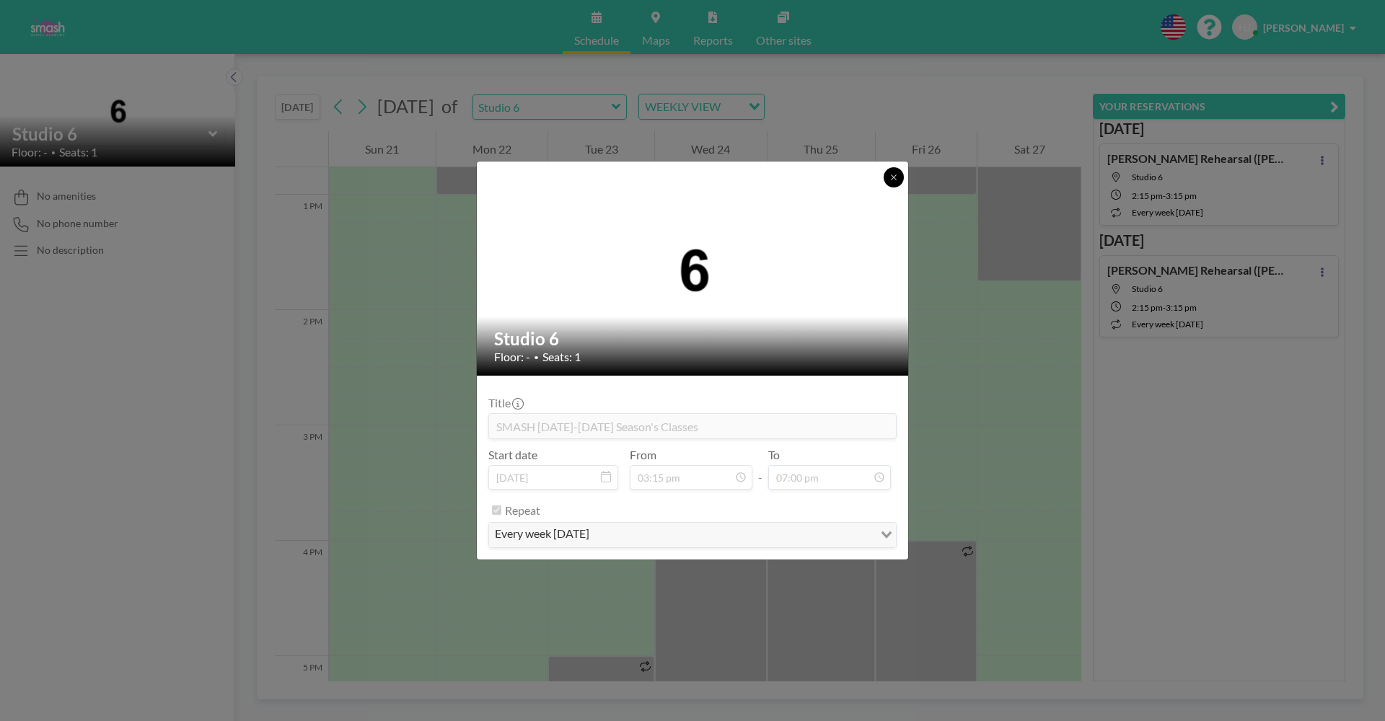
click at [897, 171] on button at bounding box center [894, 177] width 20 height 20
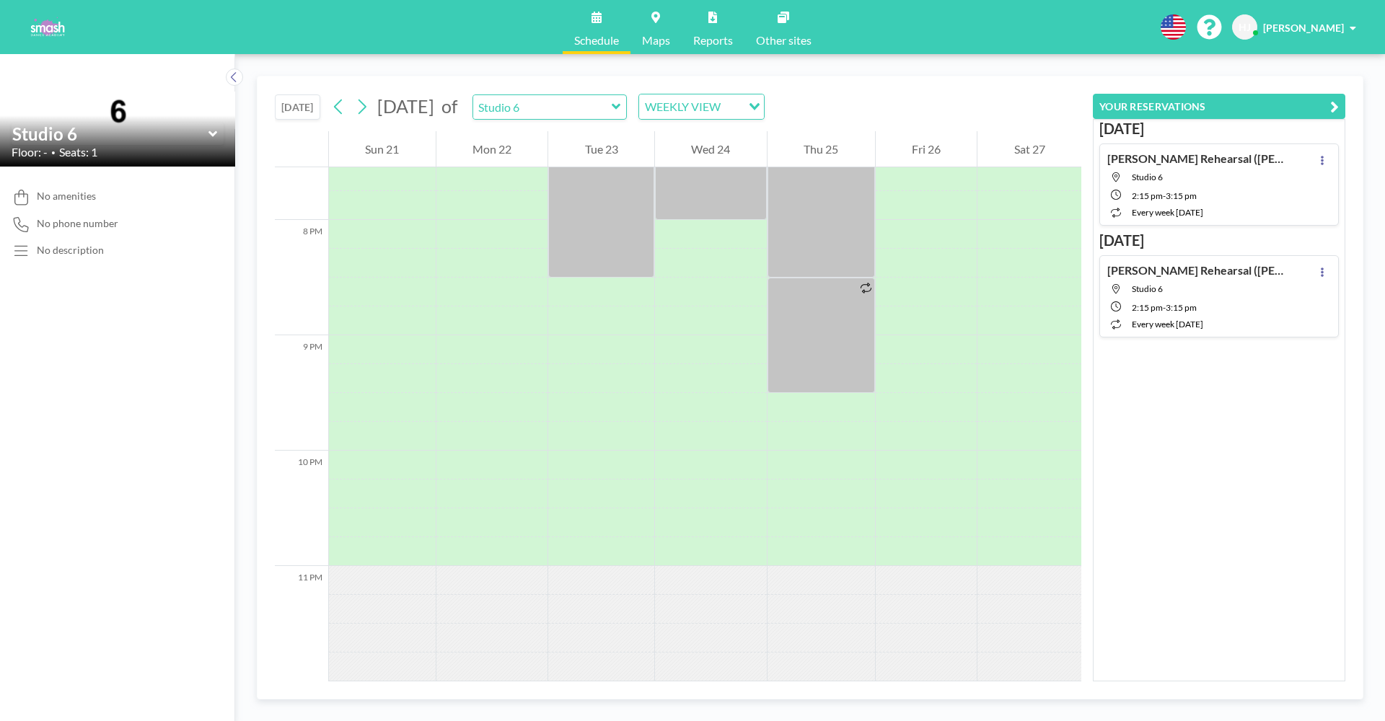
scroll to position [2256, 0]
click at [366, 105] on icon at bounding box center [363, 107] width 8 height 15
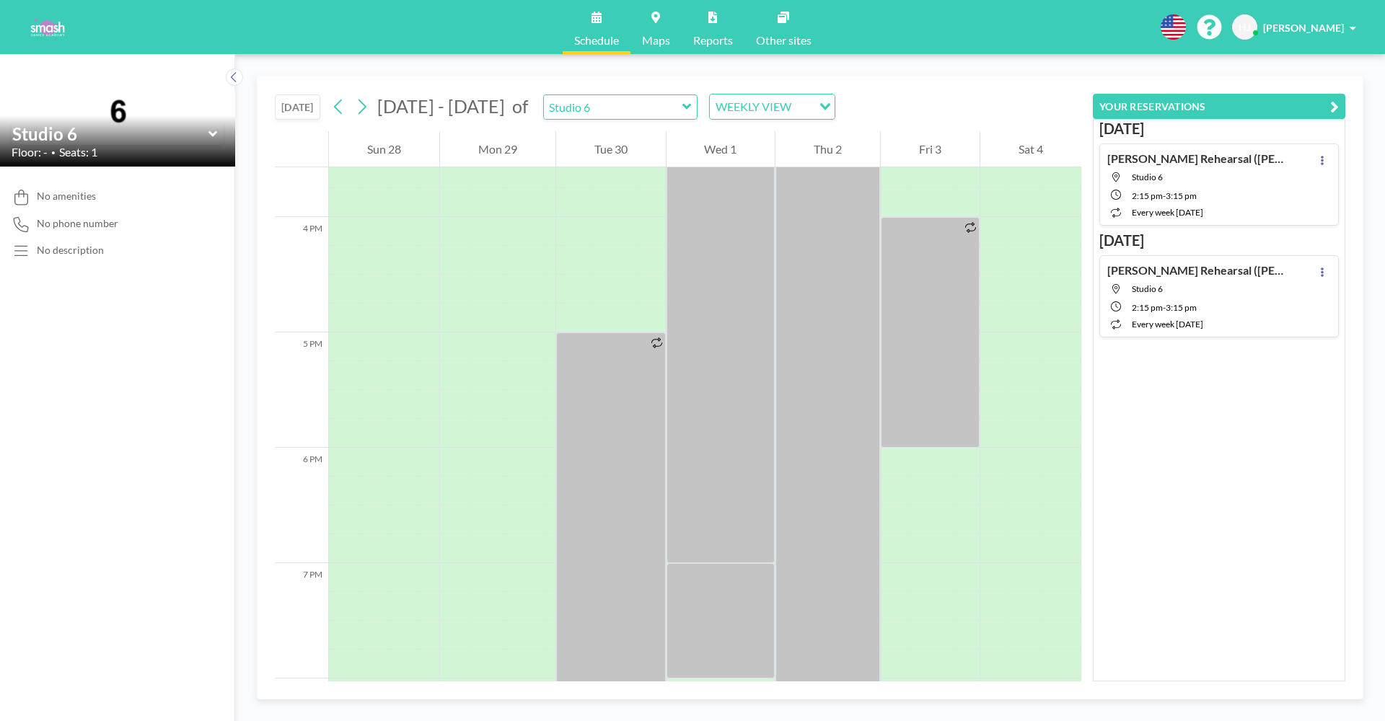
scroll to position [1829, 0]
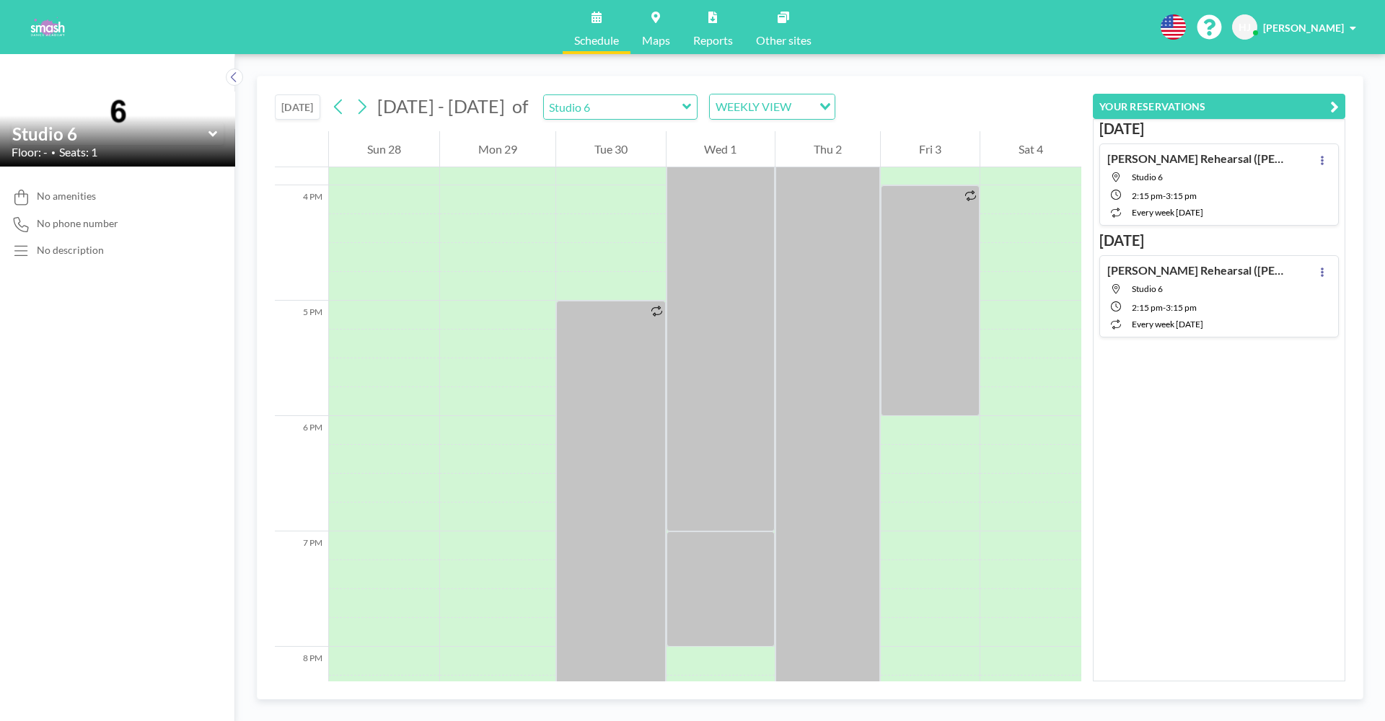
click at [1026, 107] on div "[DATE] [DATE] - [DATE] of Studio 6 WEEKLY VIEW Loading..." at bounding box center [678, 103] width 807 height 55
click at [869, 6] on div "Schedule Maps Reports Other sites English Polski 日本語 Española HJ [PERSON_NAME]" at bounding box center [692, 27] width 1385 height 54
click at [50, 25] on img at bounding box center [47, 27] width 48 height 29
click at [1257, 19] on span "HJ" at bounding box center [1244, 26] width 25 height 25
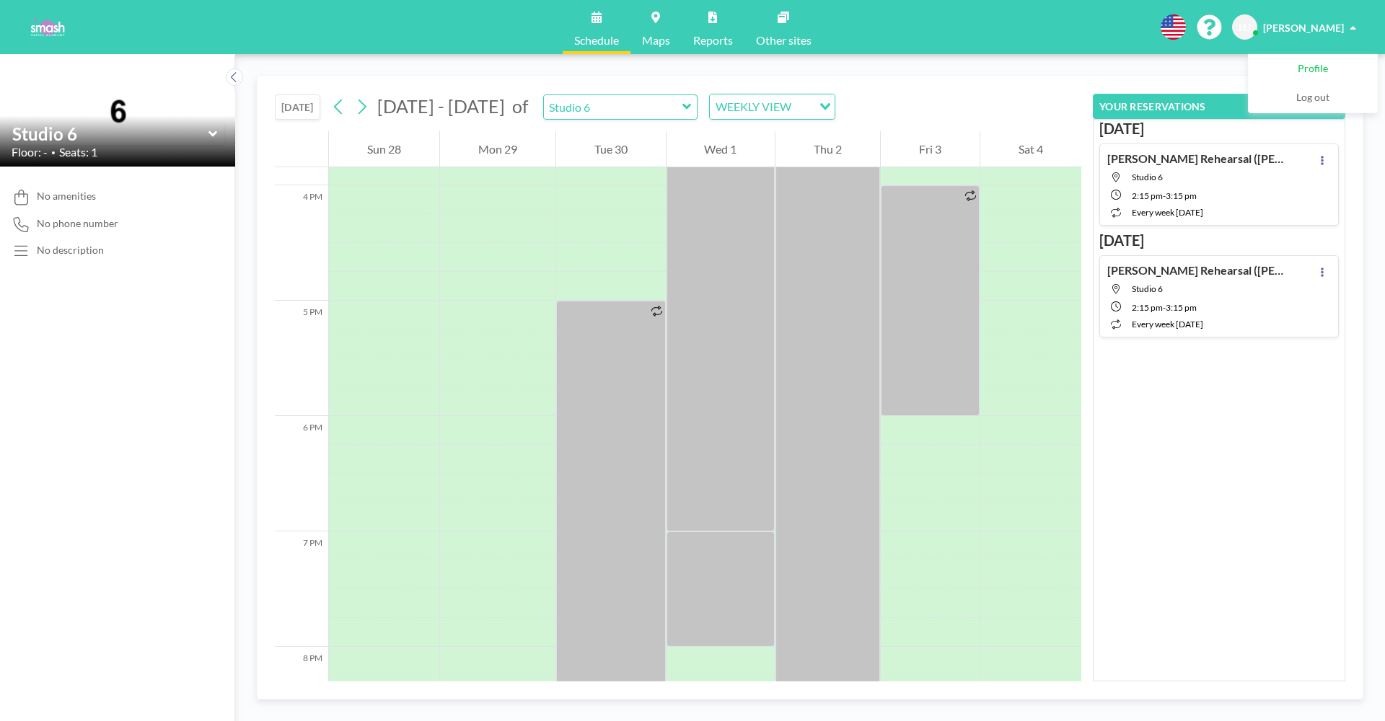
click at [1301, 67] on span "Profile" at bounding box center [1313, 69] width 30 height 14
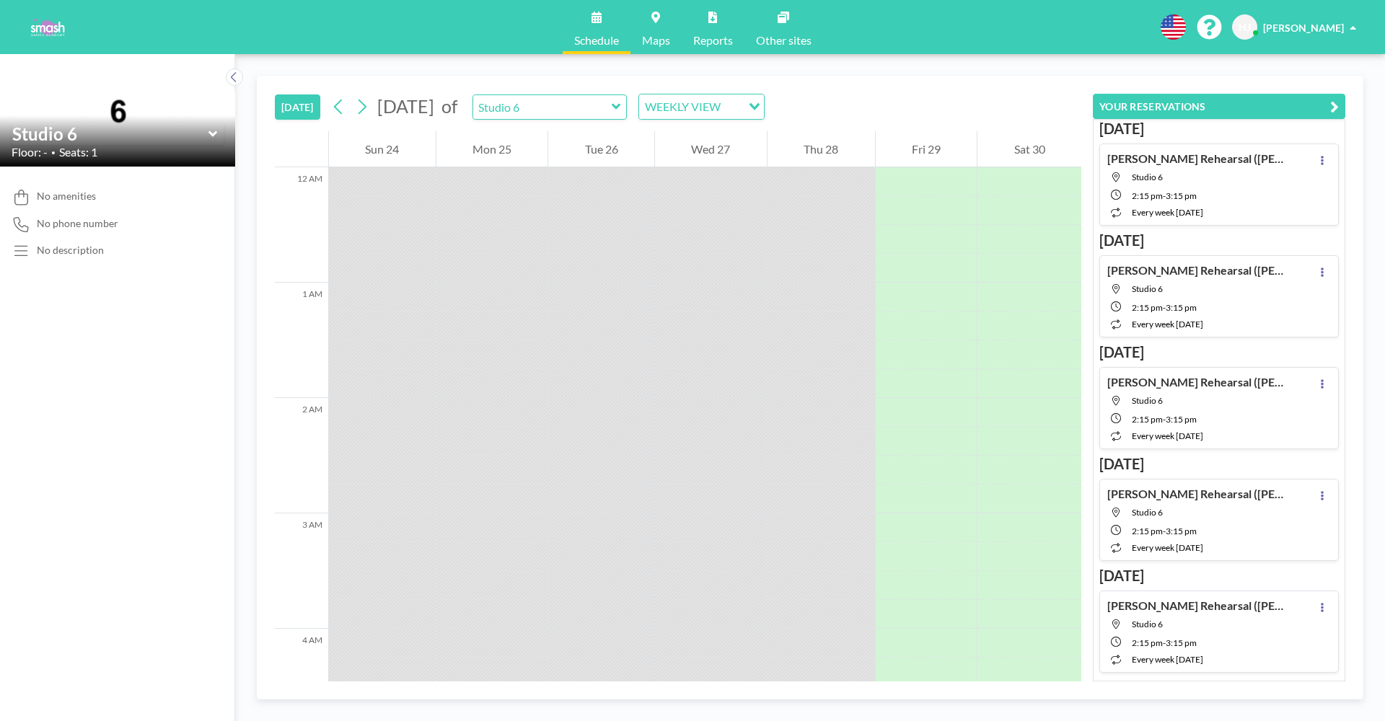
scroll to position [895, 0]
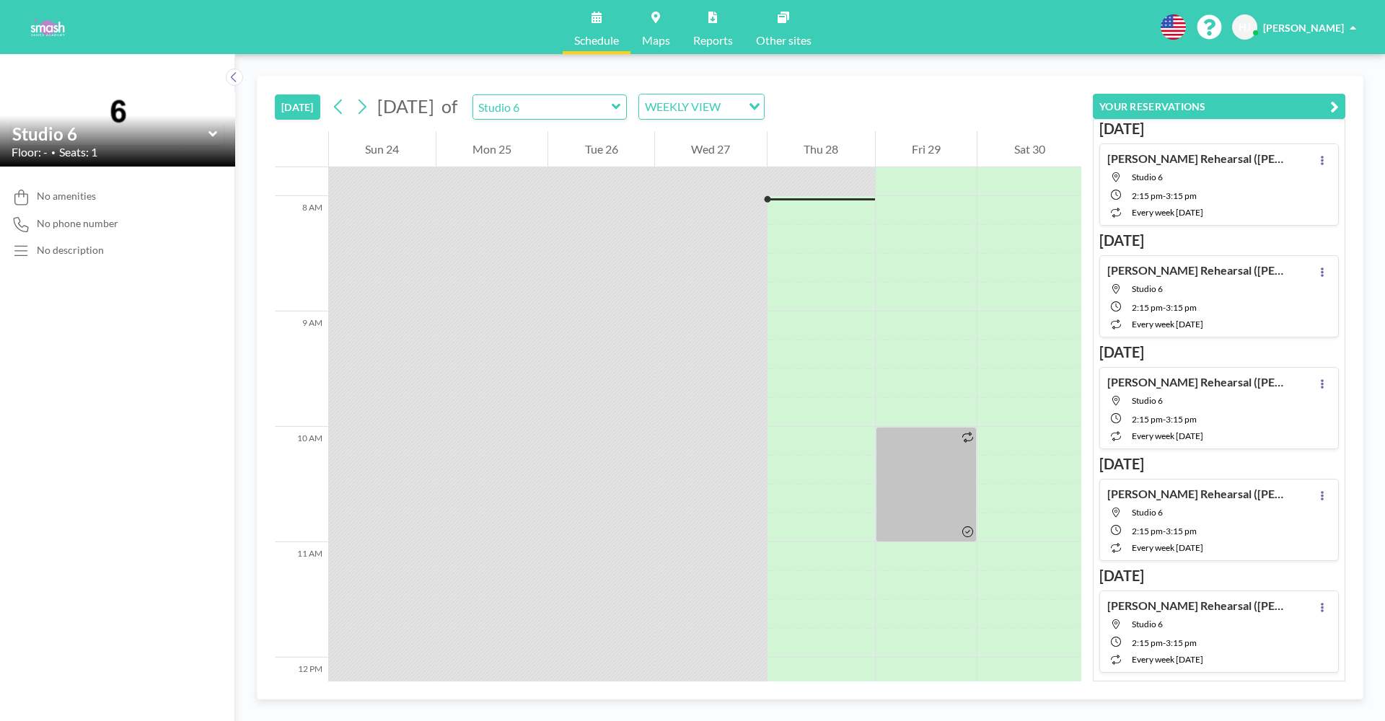
click at [770, 32] on link "Other sites" at bounding box center [784, 27] width 79 height 54
